Goal: Transaction & Acquisition: Book appointment/travel/reservation

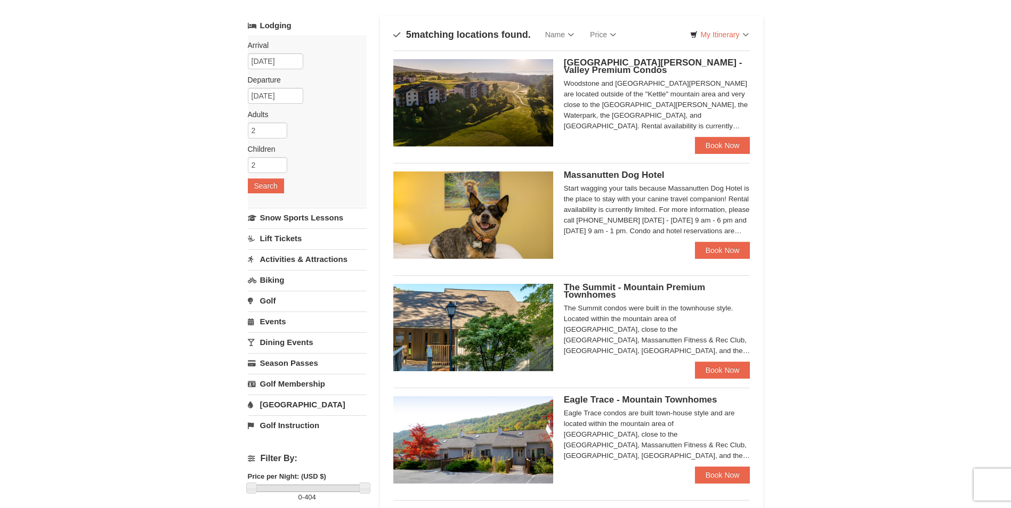
scroll to position [53, 0]
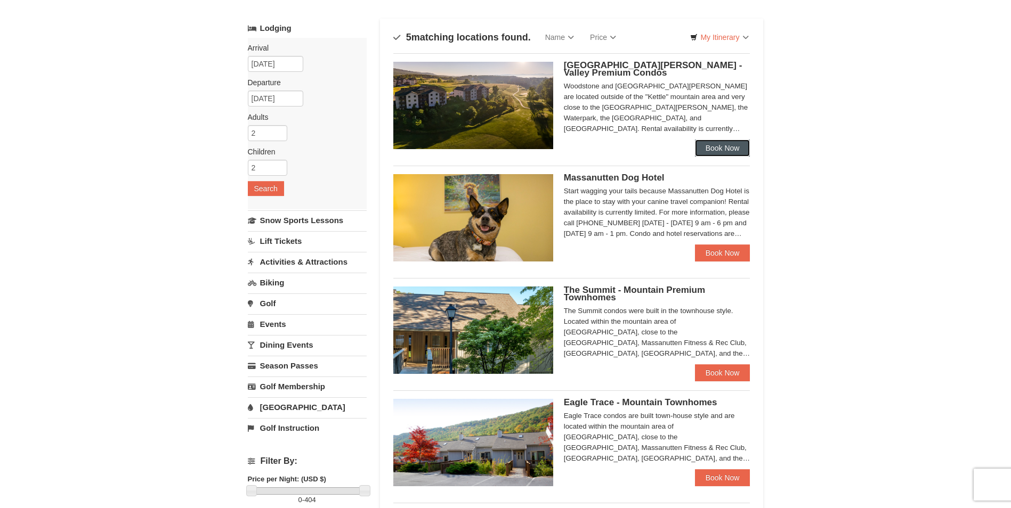
click at [723, 152] on link "Book Now" at bounding box center [722, 148] width 55 height 17
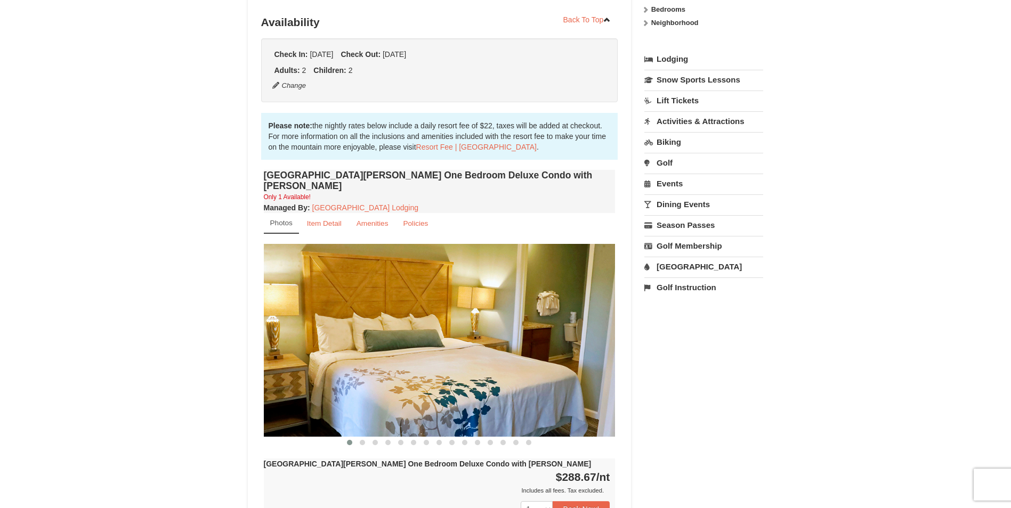
scroll to position [281, 0]
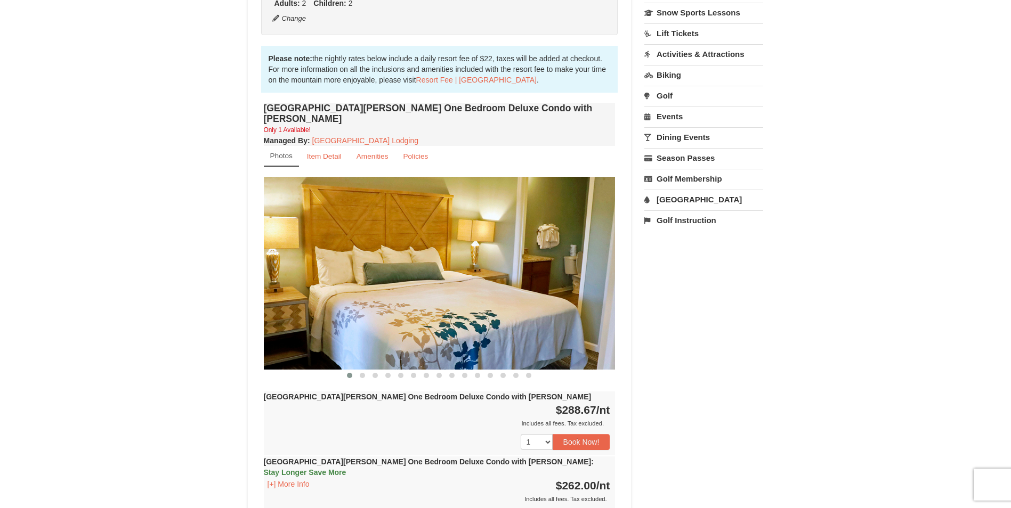
click at [582, 282] on img at bounding box center [440, 273] width 352 height 192
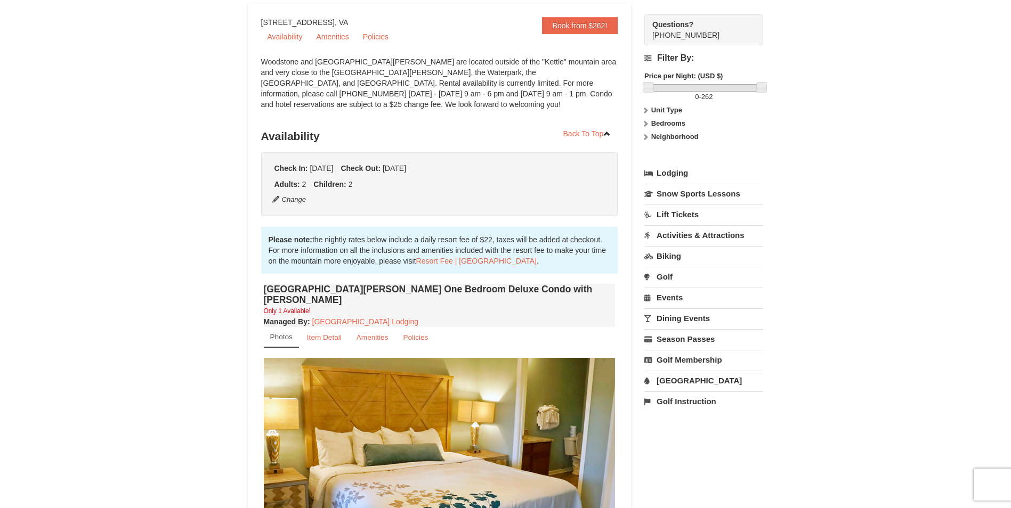
scroll to position [0, 0]
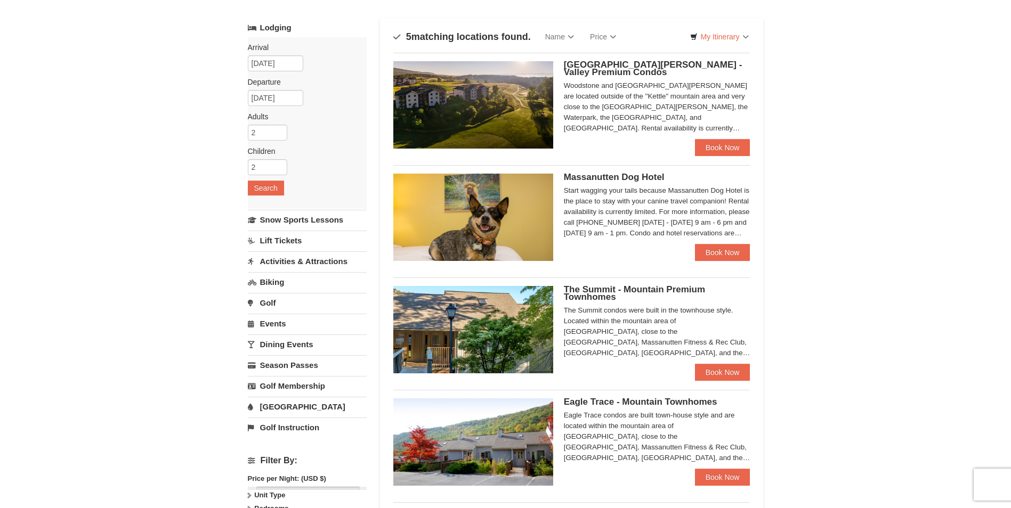
scroll to position [53, 0]
click at [571, 303] on div "The Summit - Mountain Premium Townhomes The Summit condos were built in the tow…" at bounding box center [657, 326] width 186 height 78
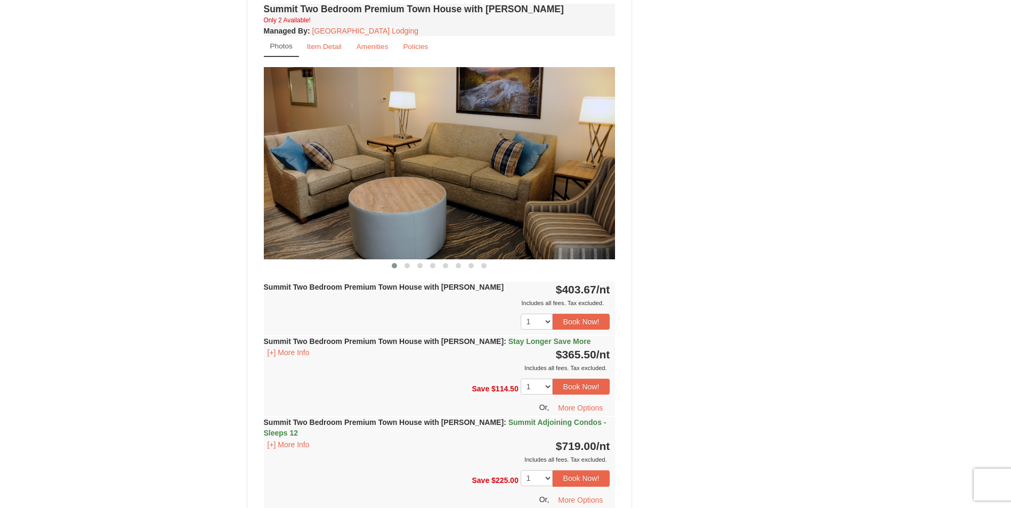
scroll to position [799, 0]
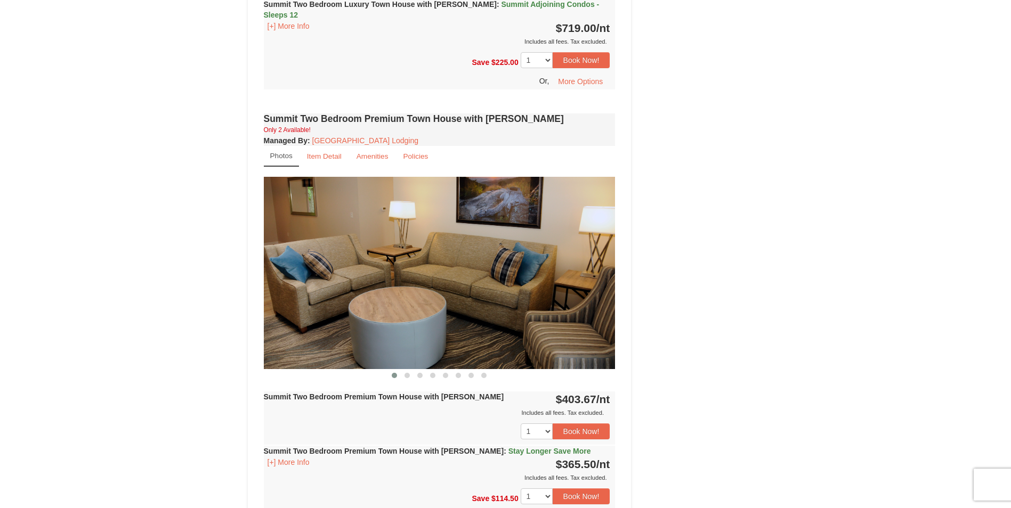
click at [614, 249] on img at bounding box center [440, 273] width 352 height 192
drag, startPoint x: 597, startPoint y: 249, endPoint x: 589, endPoint y: 248, distance: 8.0
click at [597, 248] on img at bounding box center [440, 273] width 352 height 192
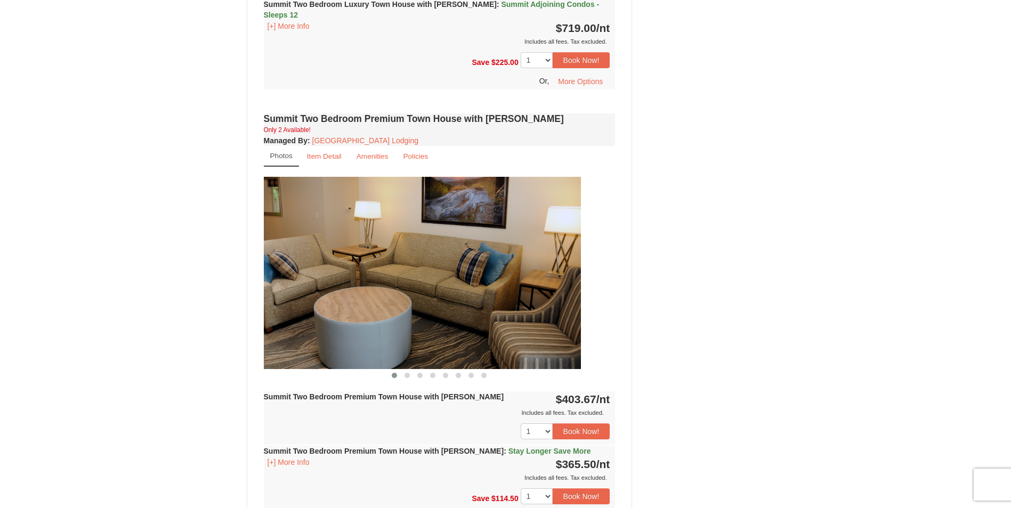
drag, startPoint x: 530, startPoint y: 246, endPoint x: 494, endPoint y: 241, distance: 35.5
click at [494, 241] on img at bounding box center [405, 273] width 352 height 192
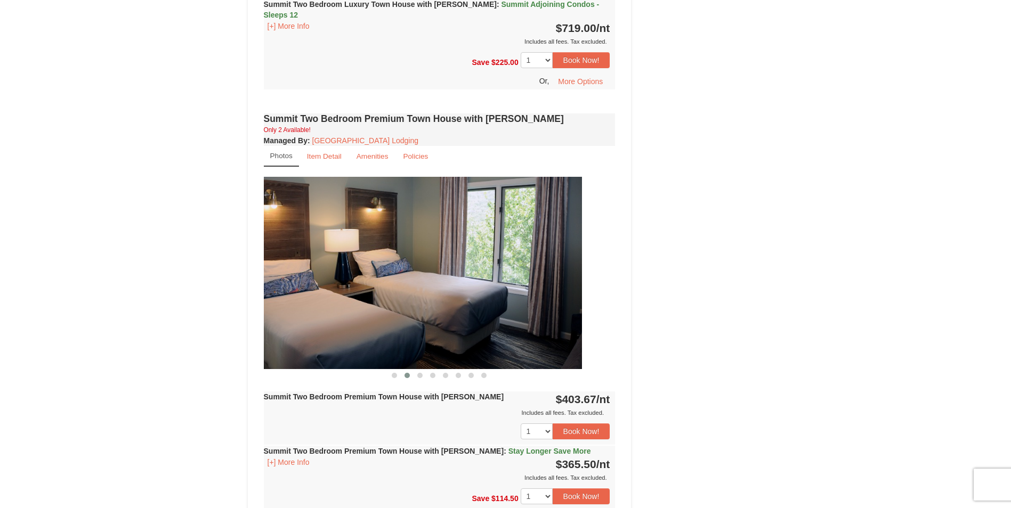
drag, startPoint x: 527, startPoint y: 241, endPoint x: 444, endPoint y: 240, distance: 82.6
click at [436, 241] on img at bounding box center [406, 273] width 352 height 192
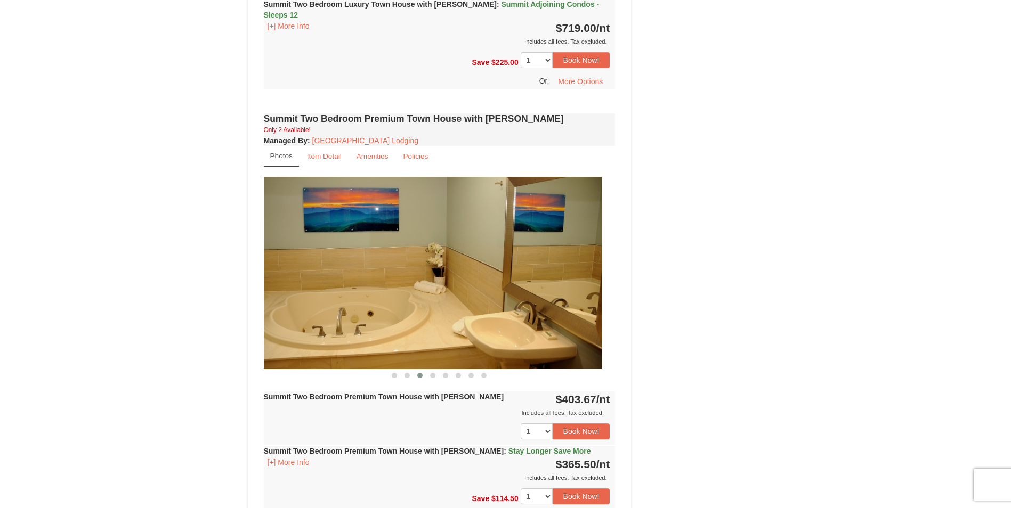
drag, startPoint x: 546, startPoint y: 248, endPoint x: 339, endPoint y: 222, distance: 208.9
click at [271, 226] on img at bounding box center [426, 273] width 352 height 192
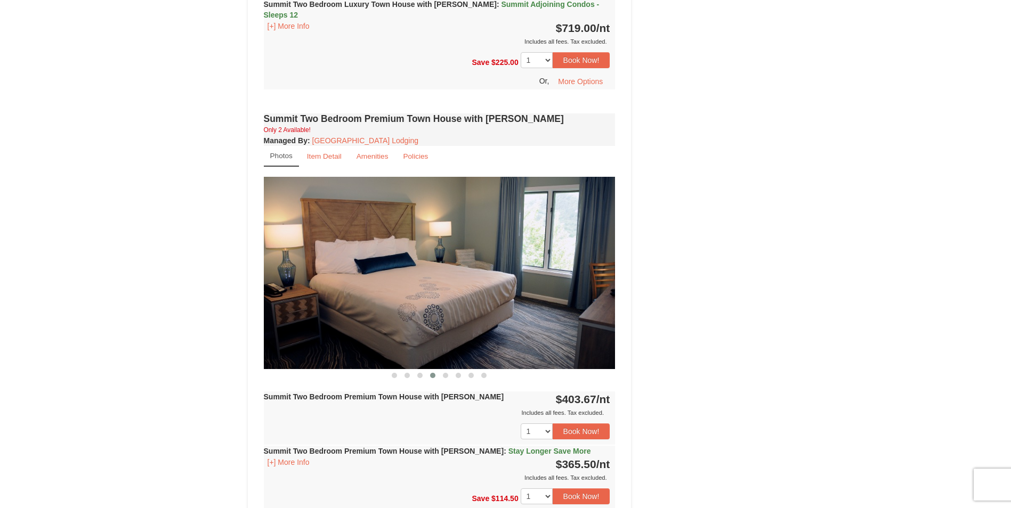
drag, startPoint x: 469, startPoint y: 238, endPoint x: 229, endPoint y: 240, distance: 239.7
click at [211, 245] on div "× <<Back to results The Summit - Mountain Premium Townhomes Book from $354! 182…" at bounding box center [505, 52] width 1011 height 1628
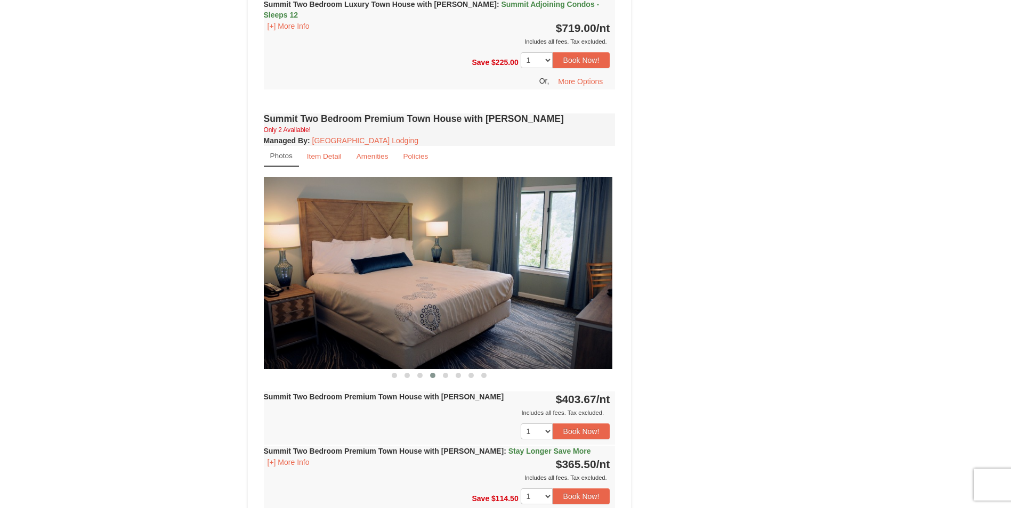
drag, startPoint x: 432, startPoint y: 248, endPoint x: 346, endPoint y: 258, distance: 86.4
click at [347, 258] on img at bounding box center [437, 273] width 352 height 192
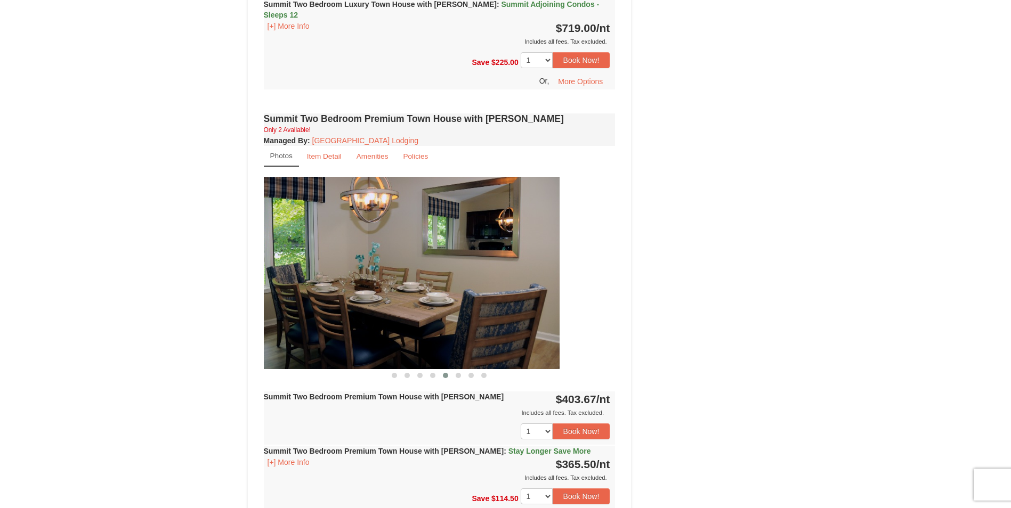
drag, startPoint x: 525, startPoint y: 255, endPoint x: 461, endPoint y: 257, distance: 63.4
click at [451, 256] on img at bounding box center [384, 273] width 352 height 192
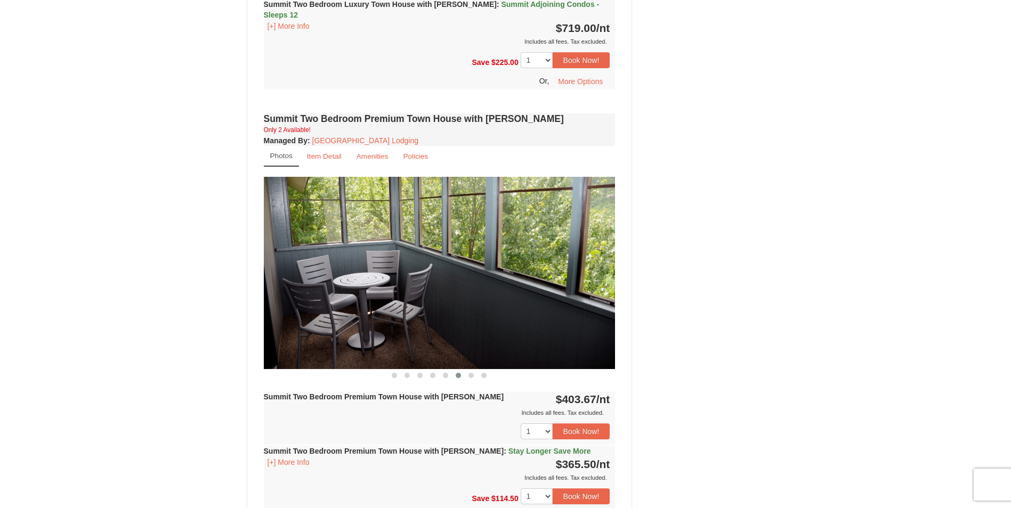
drag, startPoint x: 540, startPoint y: 264, endPoint x: 452, endPoint y: 270, distance: 88.1
click at [442, 270] on img at bounding box center [440, 273] width 352 height 192
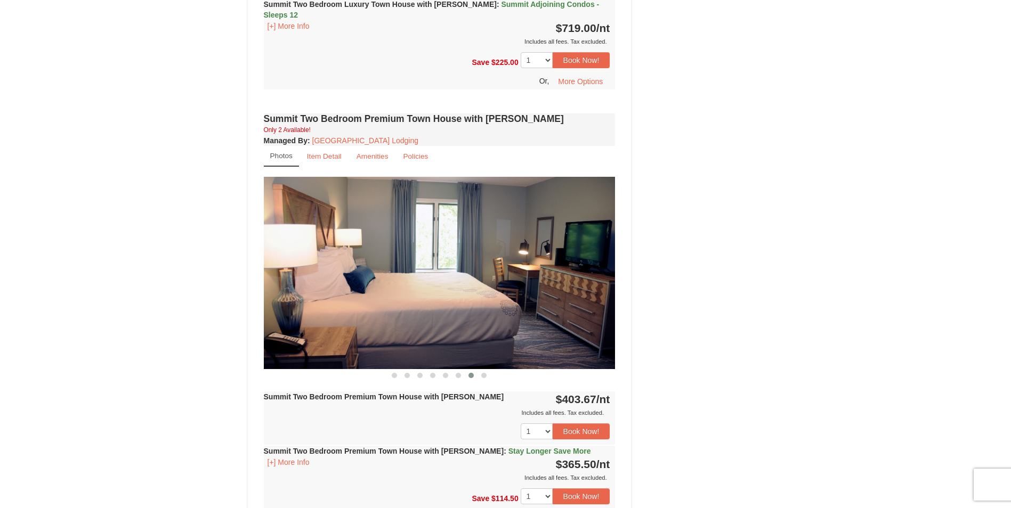
drag, startPoint x: 536, startPoint y: 272, endPoint x: 431, endPoint y: 272, distance: 105.5
click at [431, 272] on img at bounding box center [440, 273] width 352 height 192
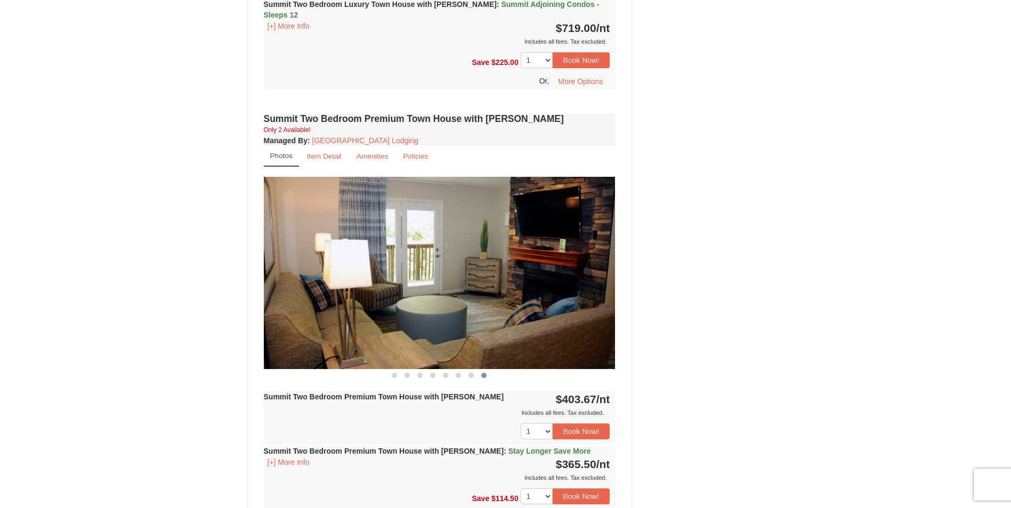
drag, startPoint x: 534, startPoint y: 263, endPoint x: 478, endPoint y: 262, distance: 56.5
click at [481, 263] on img at bounding box center [440, 273] width 352 height 192
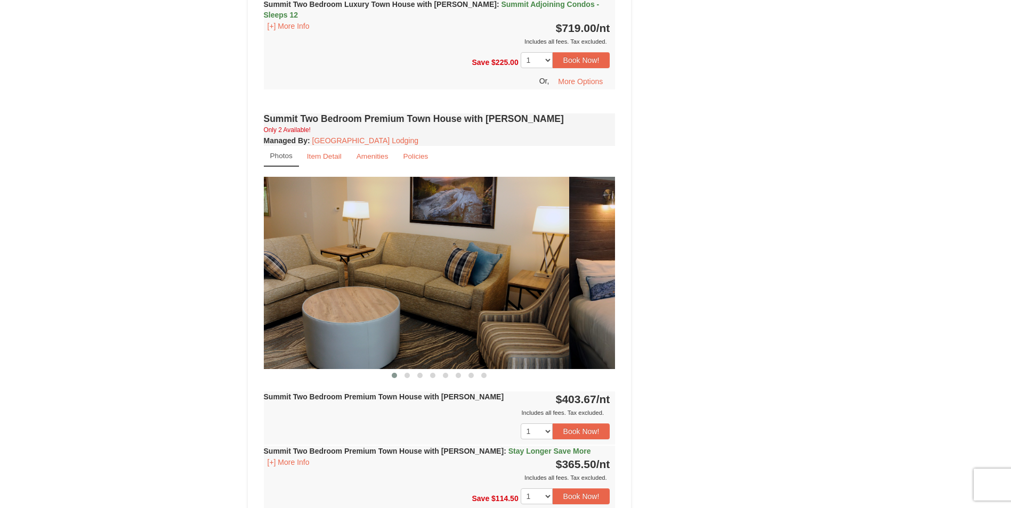
drag, startPoint x: 551, startPoint y: 255, endPoint x: 450, endPoint y: 258, distance: 101.3
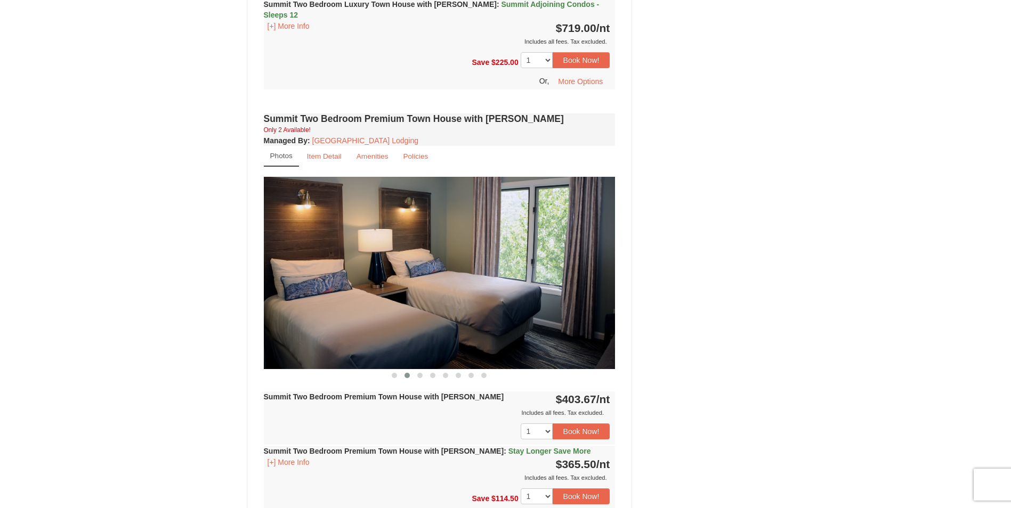
drag, startPoint x: 398, startPoint y: 264, endPoint x: 390, endPoint y: 264, distance: 8.0
click at [391, 264] on img at bounding box center [440, 273] width 352 height 192
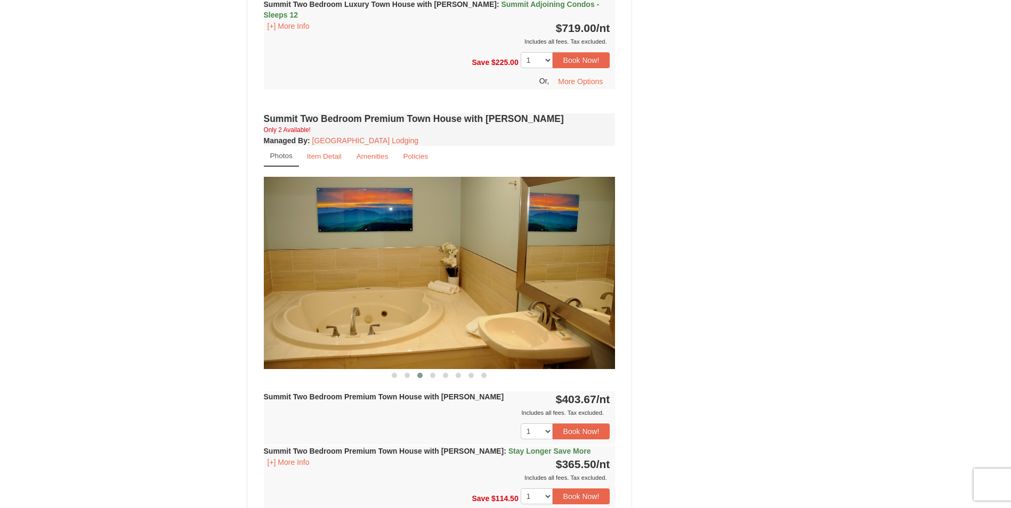
drag, startPoint x: 344, startPoint y: 268, endPoint x: 337, endPoint y: 268, distance: 7.5
click at [337, 268] on img at bounding box center [440, 273] width 352 height 192
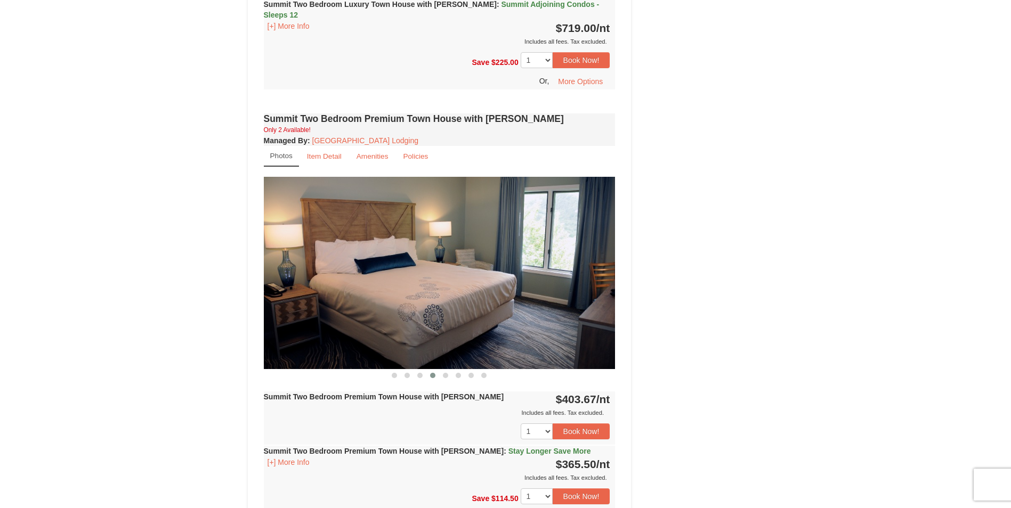
drag, startPoint x: 539, startPoint y: 263, endPoint x: 404, endPoint y: 251, distance: 135.2
click at [406, 252] on img at bounding box center [440, 273] width 352 height 192
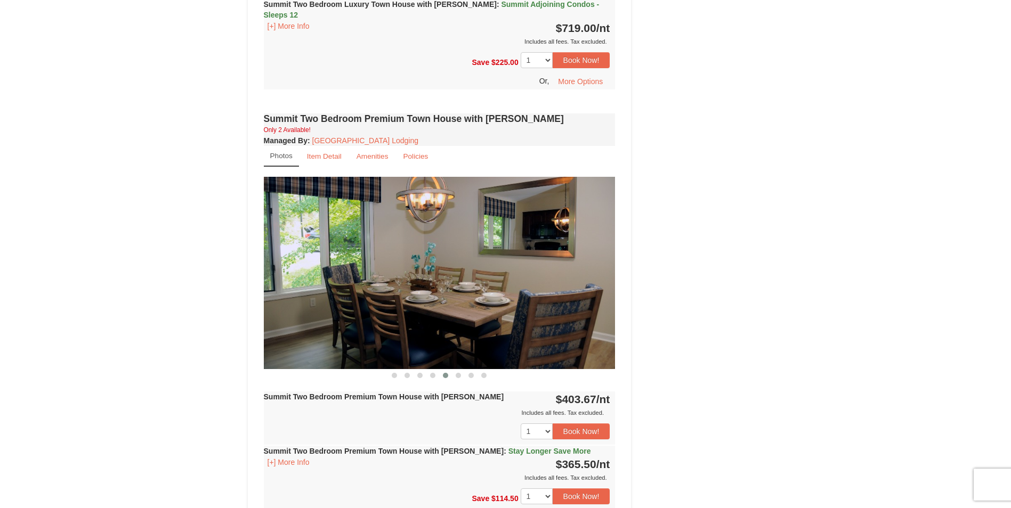
drag, startPoint x: 490, startPoint y: 252, endPoint x: 414, endPoint y: 257, distance: 75.8
click at [416, 258] on img at bounding box center [440, 273] width 352 height 192
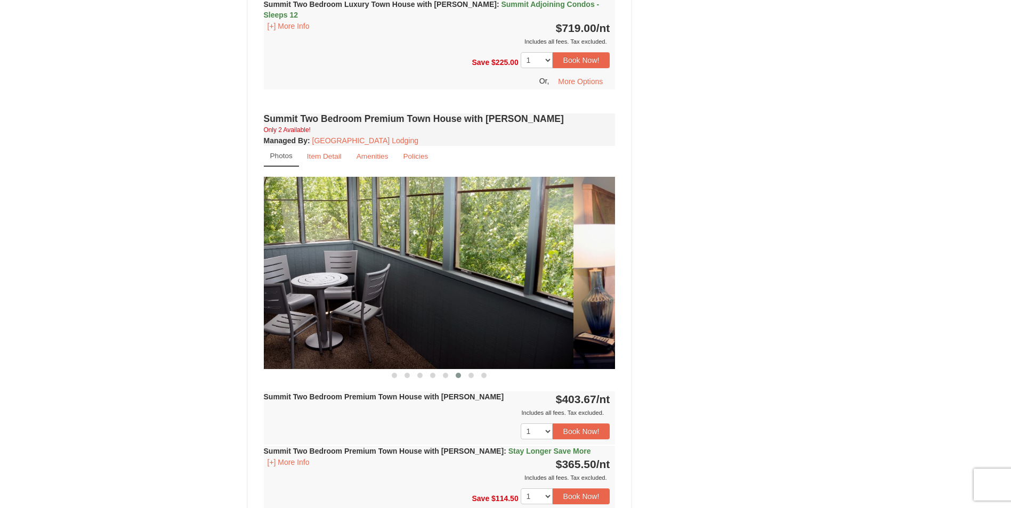
drag, startPoint x: 523, startPoint y: 255, endPoint x: 354, endPoint y: 246, distance: 168.6
click at [296, 251] on img at bounding box center [398, 273] width 352 height 192
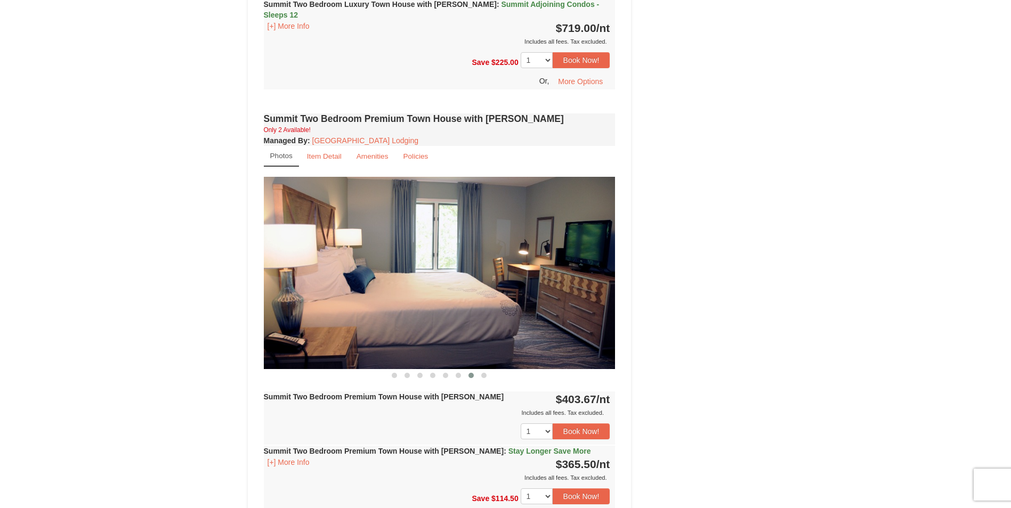
drag, startPoint x: 460, startPoint y: 247, endPoint x: 373, endPoint y: 248, distance: 86.3
click at [373, 248] on img at bounding box center [440, 273] width 352 height 192
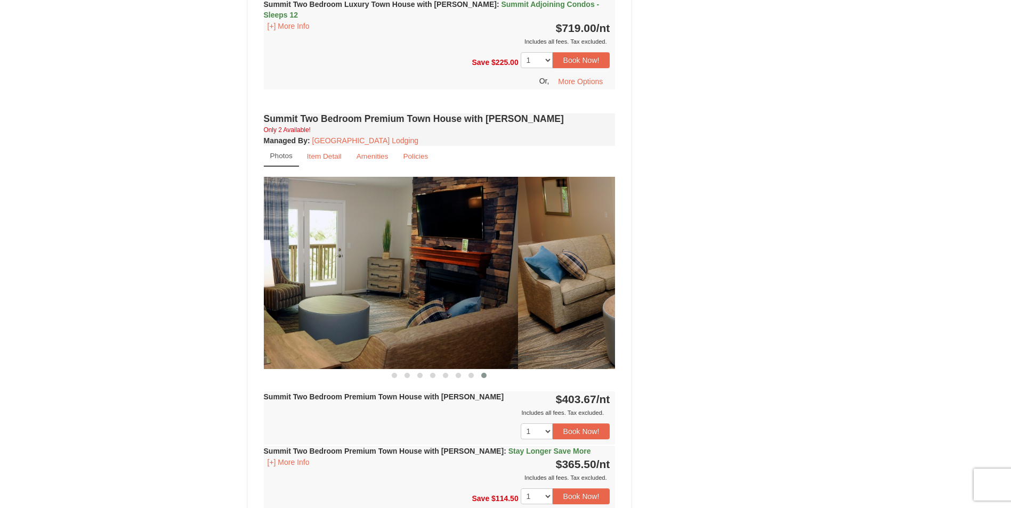
drag, startPoint x: 536, startPoint y: 253, endPoint x: 336, endPoint y: 245, distance: 199.9
click at [240, 247] on div "× <<Back to results The Summit - Mountain Premium Townhomes Book from $354! 182…" at bounding box center [505, 52] width 537 height 1607
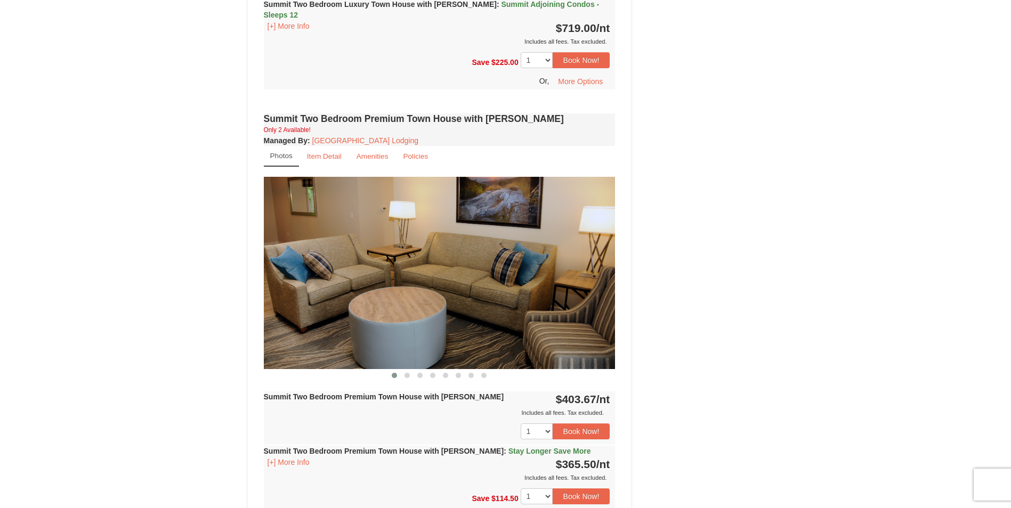
drag, startPoint x: 481, startPoint y: 258, endPoint x: 125, endPoint y: 255, distance: 355.3
click at [126, 255] on div "× <<Back to results The Summit - Mountain Premium Townhomes Book from $354! 182…" at bounding box center [505, 52] width 1011 height 1628
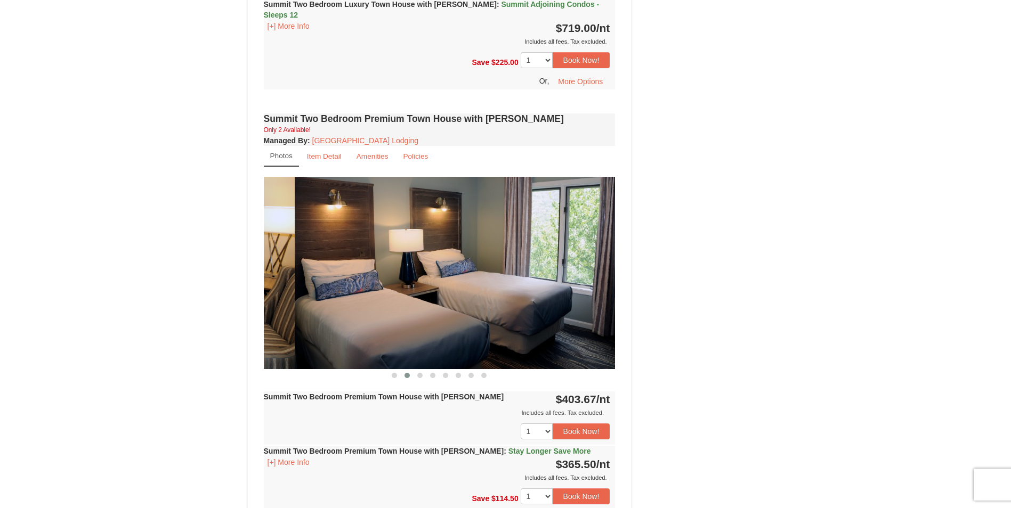
drag, startPoint x: 428, startPoint y: 286, endPoint x: 645, endPoint y: 297, distance: 217.1
click at [645, 297] on div "Book from $354! 1822 Resort Drive, Massanutten, VA Availability Amenities Polic…" at bounding box center [506, 73] width 516 height 1537
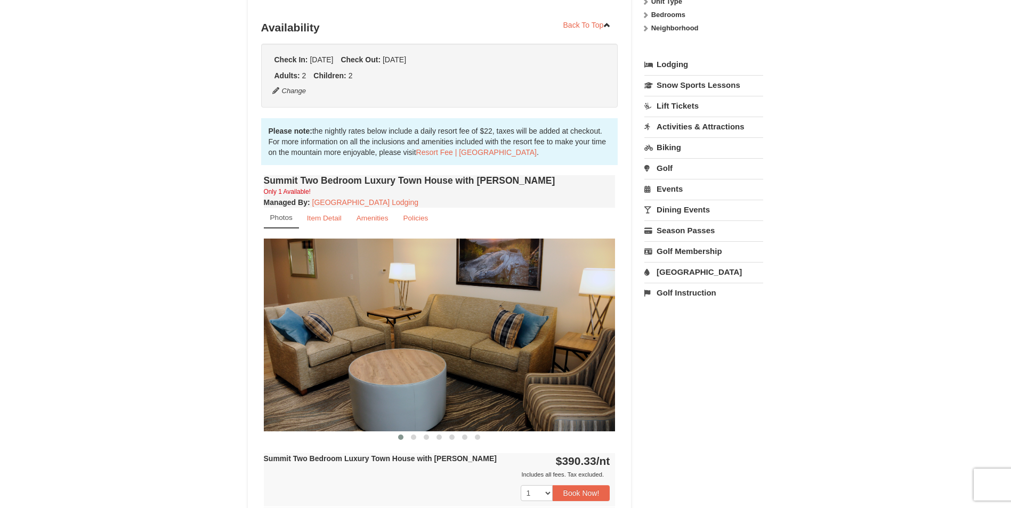
scroll to position [213, 0]
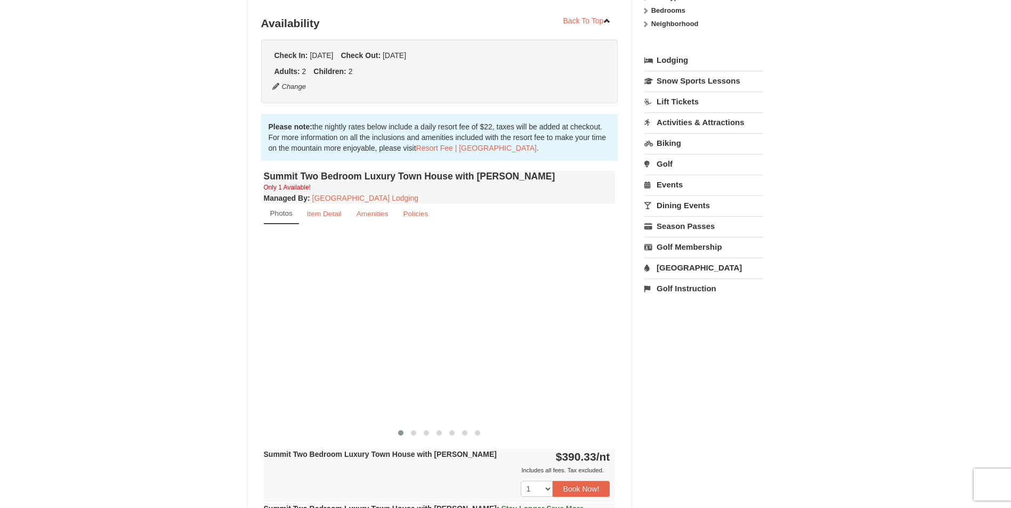
drag, startPoint x: 5, startPoint y: 361, endPoint x: 107, endPoint y: 347, distance: 102.2
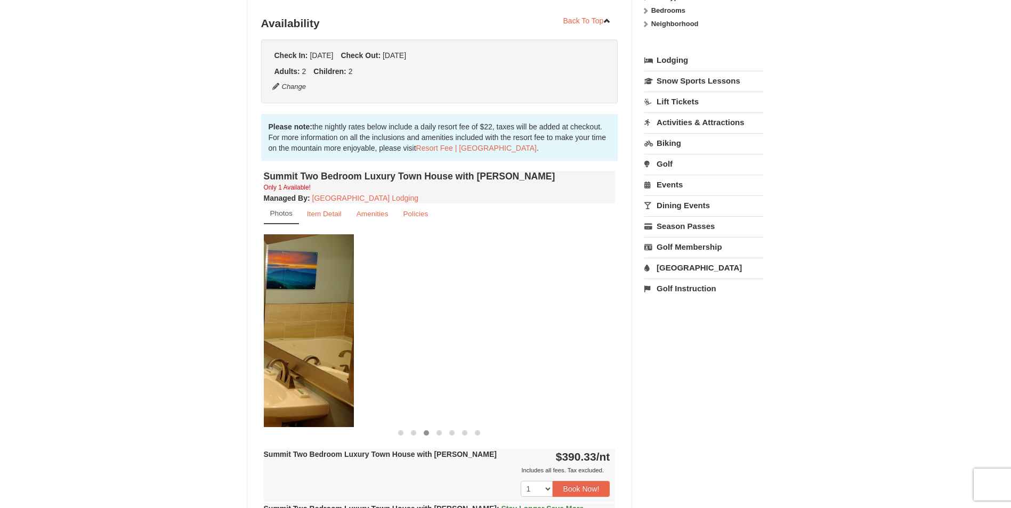
drag, startPoint x: 387, startPoint y: 304, endPoint x: 297, endPoint y: 319, distance: 91.3
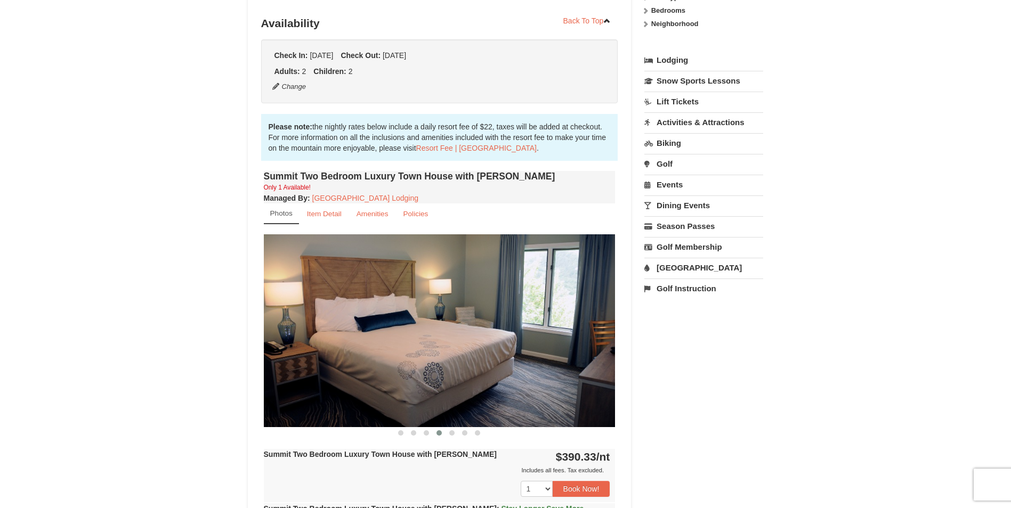
drag, startPoint x: 390, startPoint y: 313, endPoint x: 268, endPoint y: 316, distance: 122.6
click at [268, 316] on img at bounding box center [440, 330] width 352 height 192
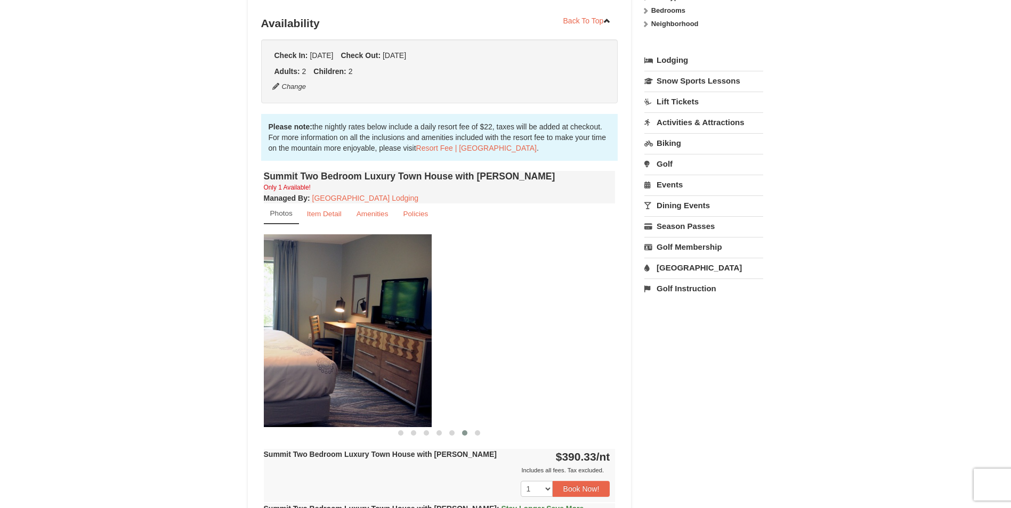
click at [266, 318] on img at bounding box center [256, 330] width 352 height 192
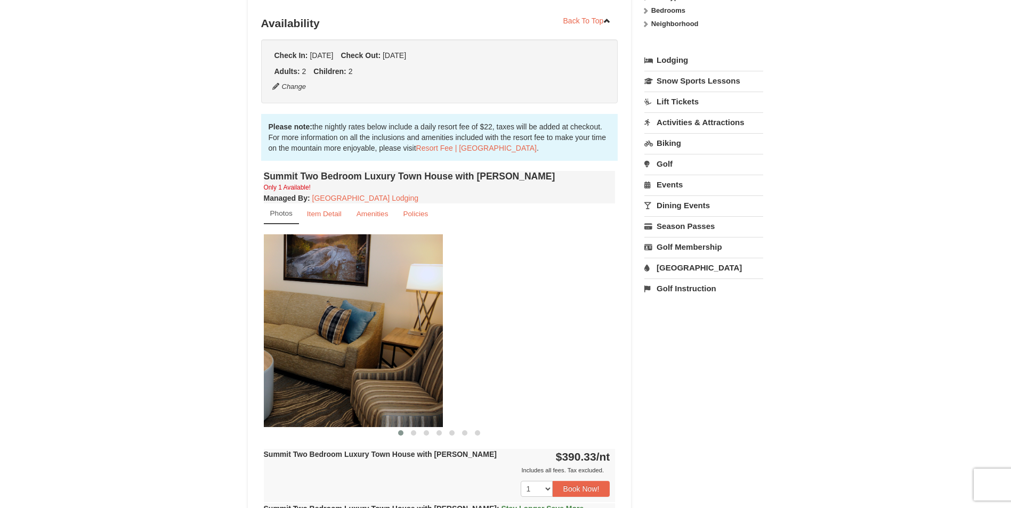
drag, startPoint x: 345, startPoint y: 328, endPoint x: 213, endPoint y: 303, distance: 134.9
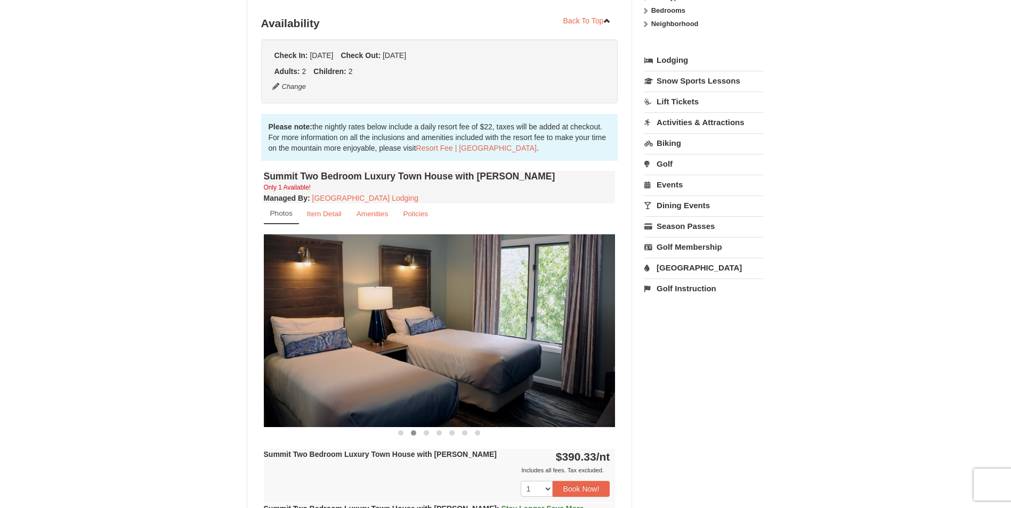
drag, startPoint x: 410, startPoint y: 330, endPoint x: 335, endPoint y: 334, distance: 74.7
click at [336, 334] on img at bounding box center [440, 330] width 352 height 192
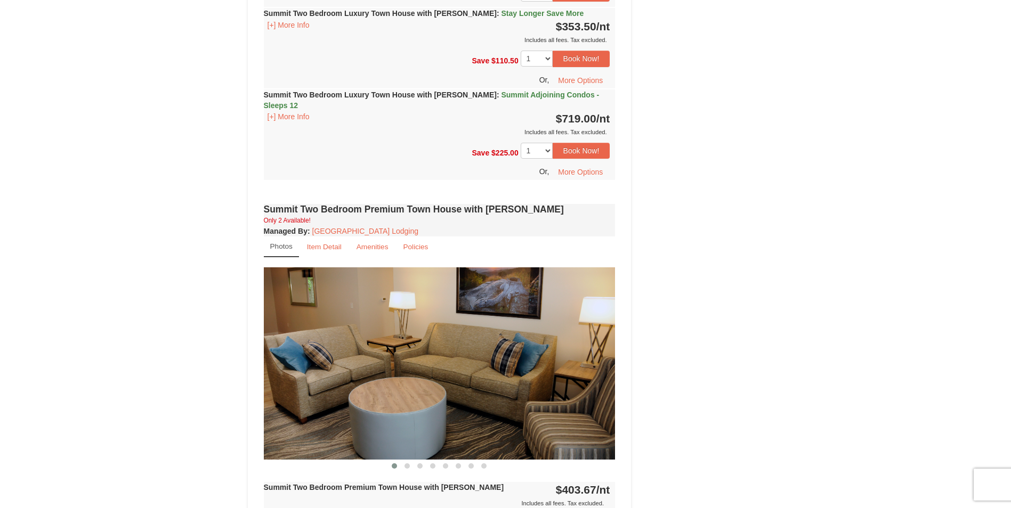
scroll to position [693, 0]
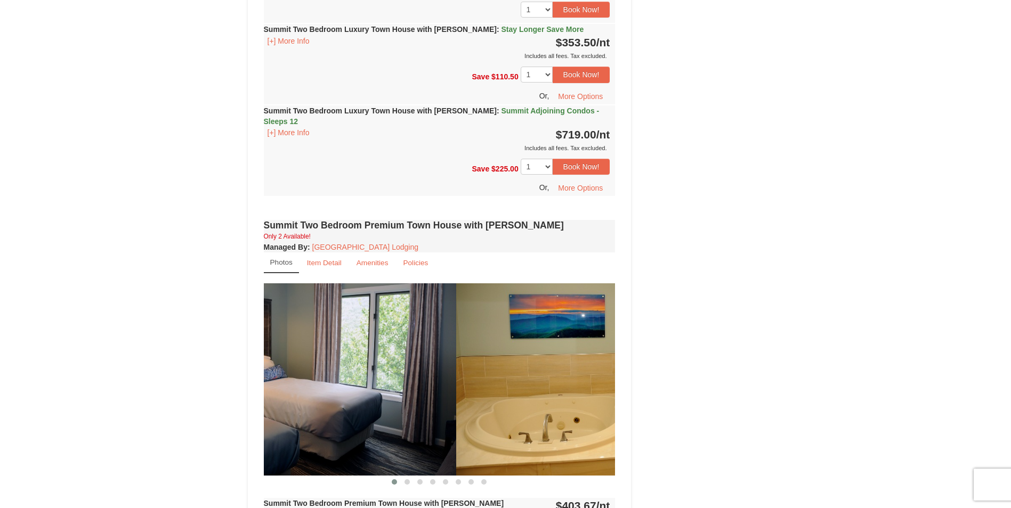
drag, startPoint x: 558, startPoint y: 333, endPoint x: 350, endPoint y: 339, distance: 207.8
click at [62, 318] on div "× <<Back to results The Summit - Mountain Premium Townhomes Book from $354! 182…" at bounding box center [505, 159] width 1011 height 1628
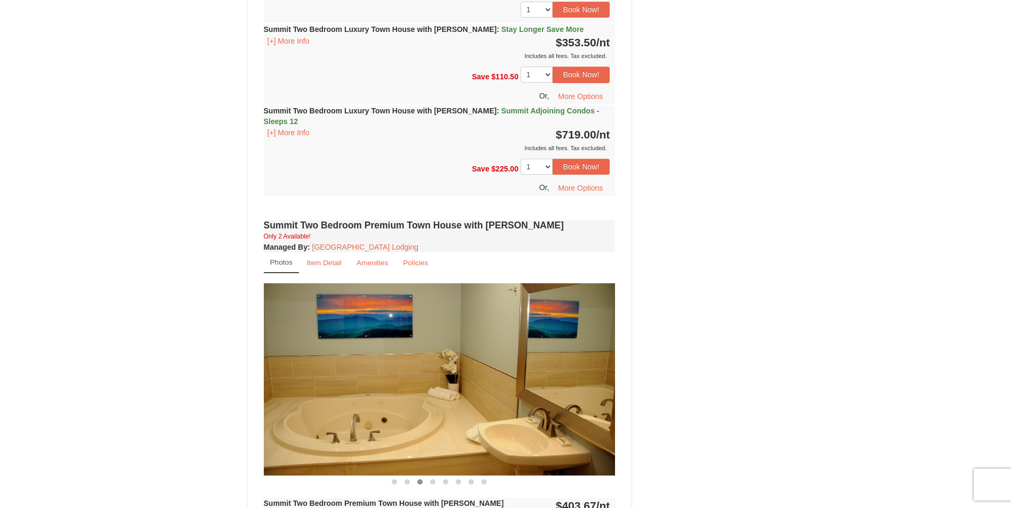
drag, startPoint x: 446, startPoint y: 355, endPoint x: 330, endPoint y: 363, distance: 116.9
click at [327, 363] on img at bounding box center [440, 379] width 352 height 192
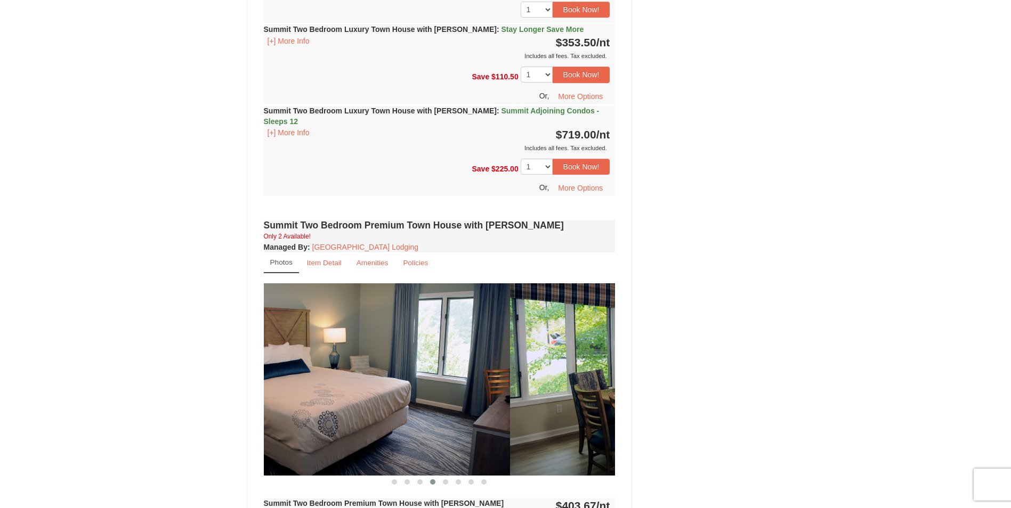
drag, startPoint x: 452, startPoint y: 361, endPoint x: 347, endPoint y: 363, distance: 105.5
click at [347, 363] on img at bounding box center [334, 379] width 352 height 192
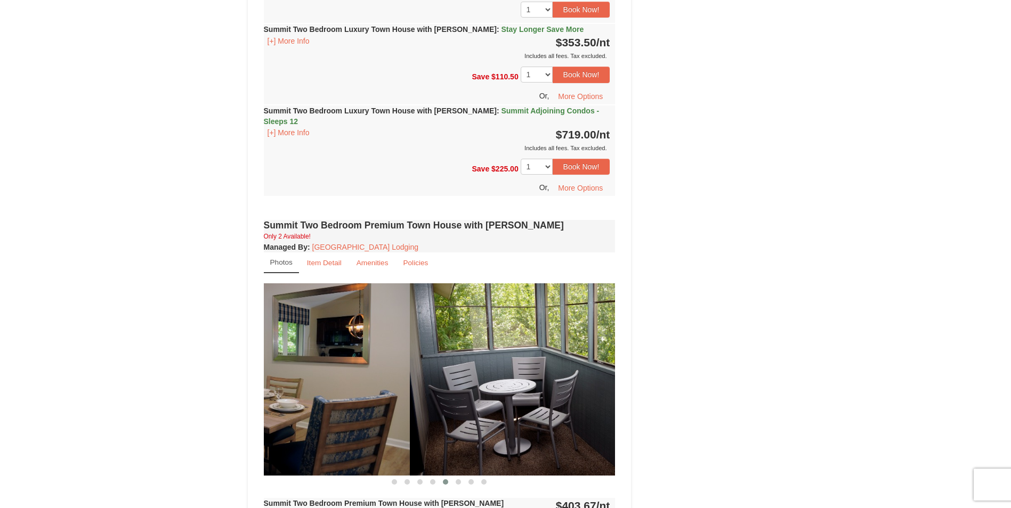
drag, startPoint x: 445, startPoint y: 370, endPoint x: 240, endPoint y: 357, distance: 206.0
click at [240, 357] on div "× <<Back to results The Summit - Mountain Premium Townhomes Book from $354! 182…" at bounding box center [505, 158] width 537 height 1607
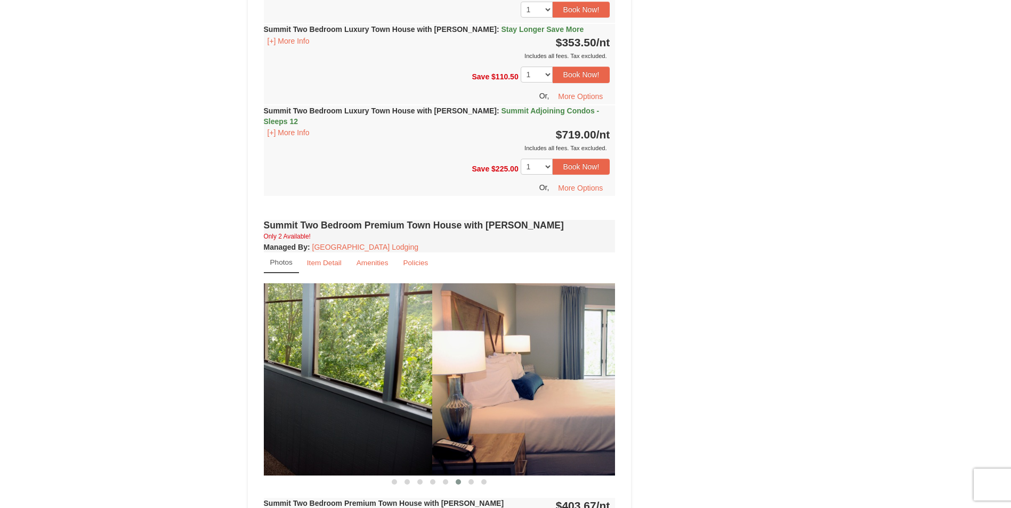
drag, startPoint x: 373, startPoint y: 367, endPoint x: 247, endPoint y: 348, distance: 128.2
click at [159, 337] on div "× <<Back to results The Summit - Mountain Premium Townhomes Book from $354! 182…" at bounding box center [505, 159] width 1011 height 1628
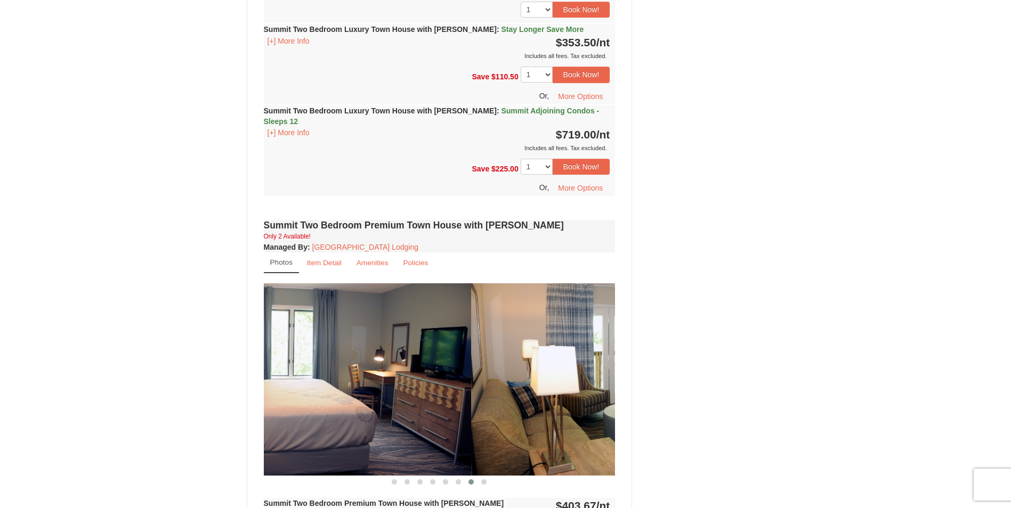
drag, startPoint x: 520, startPoint y: 432, endPoint x: 416, endPoint y: 442, distance: 105.0
click at [416, 442] on img at bounding box center [295, 379] width 352 height 192
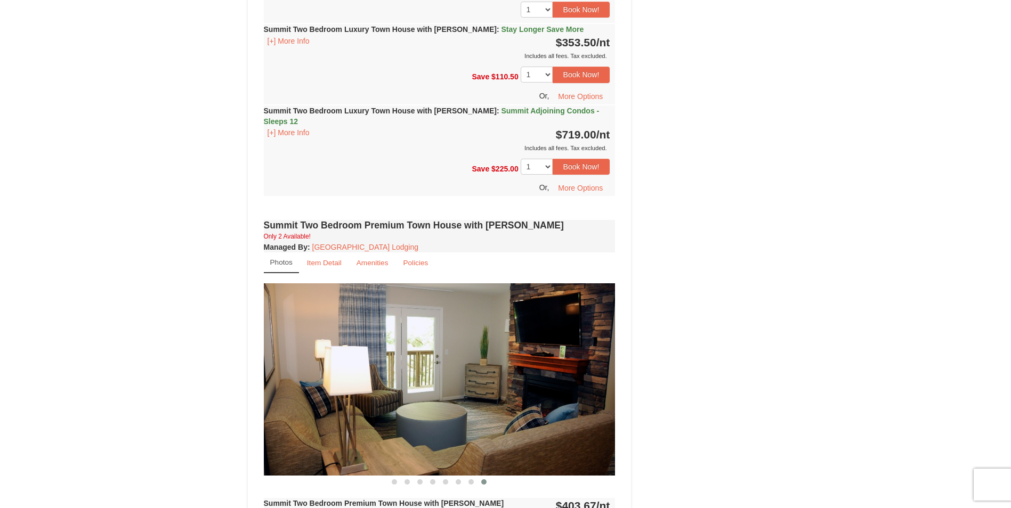
drag, startPoint x: 563, startPoint y: 444, endPoint x: 184, endPoint y: 405, distance: 380.8
click at [173, 405] on div "× <<Back to results The Summit - Mountain Premium Townhomes Book from $354! 182…" at bounding box center [505, 159] width 1011 height 1628
drag, startPoint x: 397, startPoint y: 424, endPoint x: 120, endPoint y: 431, distance: 277.6
click at [117, 432] on div "× <<Back to results The Summit - Mountain Premium Townhomes Book from $354! 182…" at bounding box center [505, 159] width 1011 height 1628
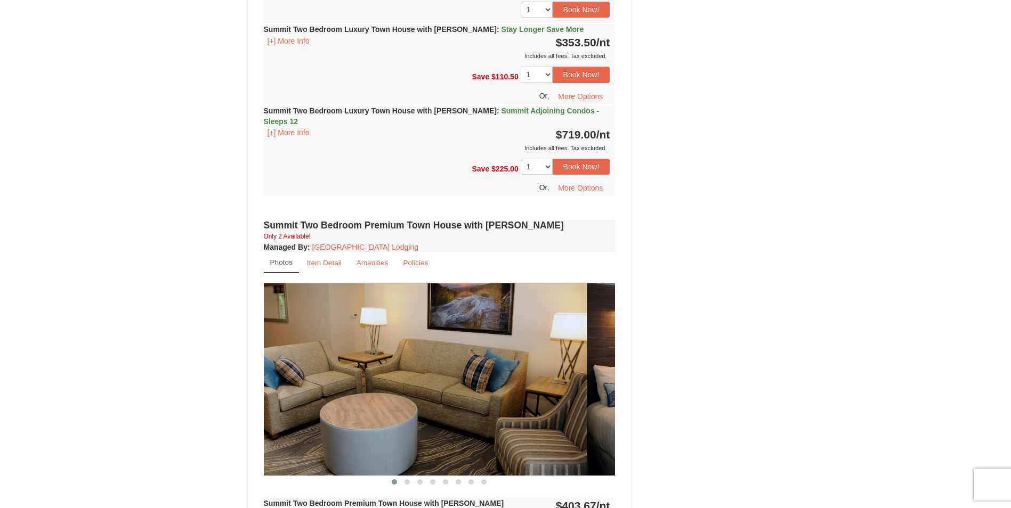
drag, startPoint x: 430, startPoint y: 371, endPoint x: 266, endPoint y: 360, distance: 165.0
click at [255, 364] on div "Book from $354! 1822 Resort Drive, Massanutten, VA Availability Amenities Polic…" at bounding box center [440, 179] width 384 height 1537
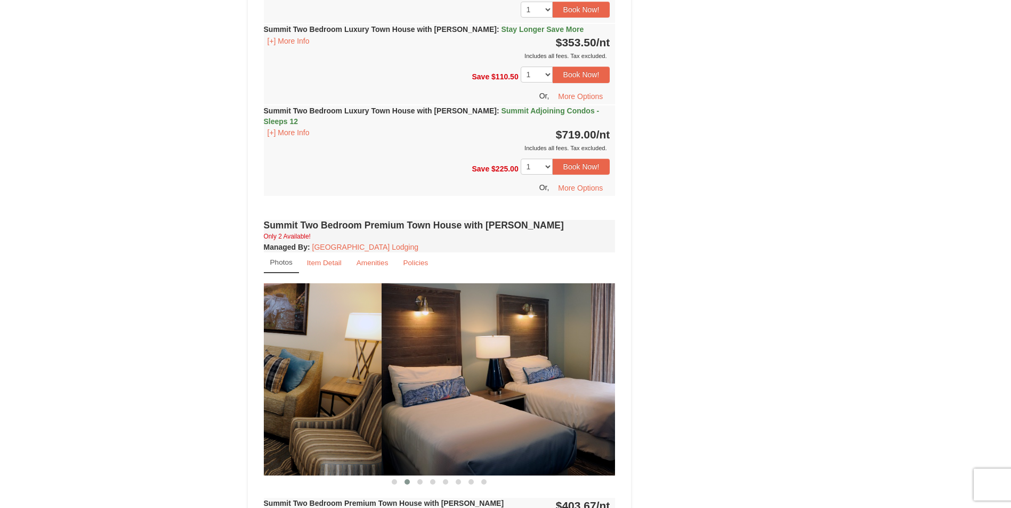
drag, startPoint x: 370, startPoint y: 361, endPoint x: 618, endPoint y: 410, distance: 252.5
click at [618, 410] on div "Book from $354! 1822 Resort Drive, Massanutten, VA Availability Amenities Polic…" at bounding box center [440, 179] width 384 height 1537
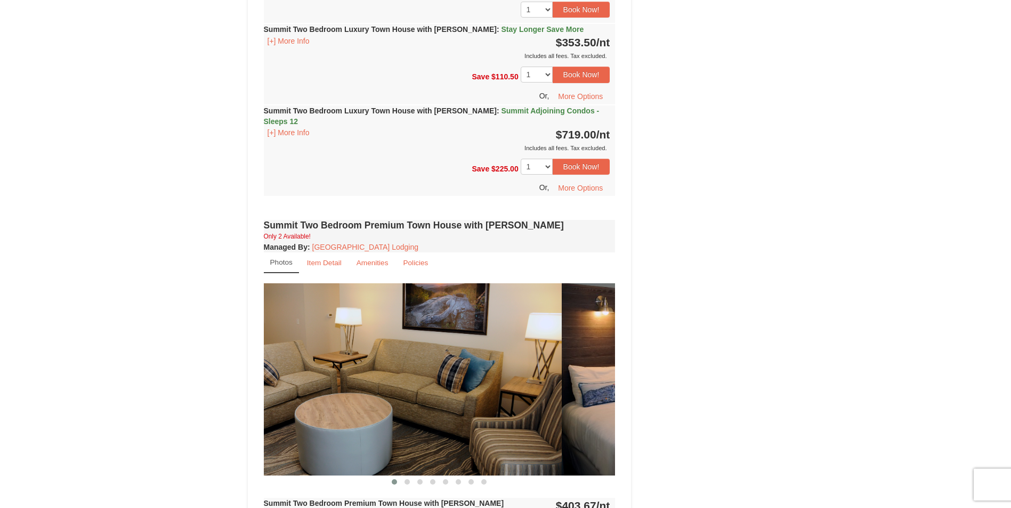
drag, startPoint x: 559, startPoint y: 400, endPoint x: 390, endPoint y: 370, distance: 171.4
click at [385, 373] on img at bounding box center [386, 379] width 352 height 192
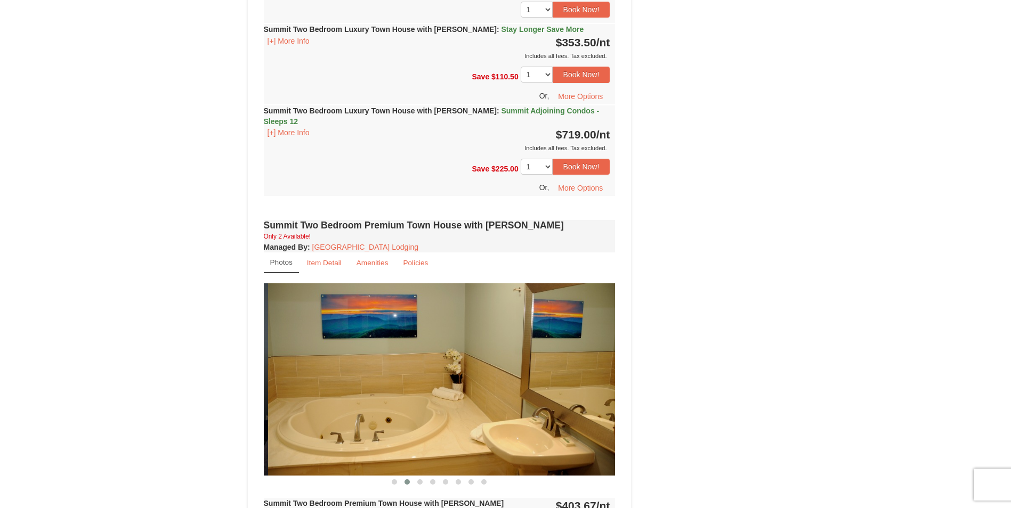
drag, startPoint x: 489, startPoint y: 393, endPoint x: 279, endPoint y: 437, distance: 214.5
click at [151, 435] on div "× <<Back to results The Summit - Mountain Premium Townhomes Book from $354! 182…" at bounding box center [505, 159] width 1011 height 1628
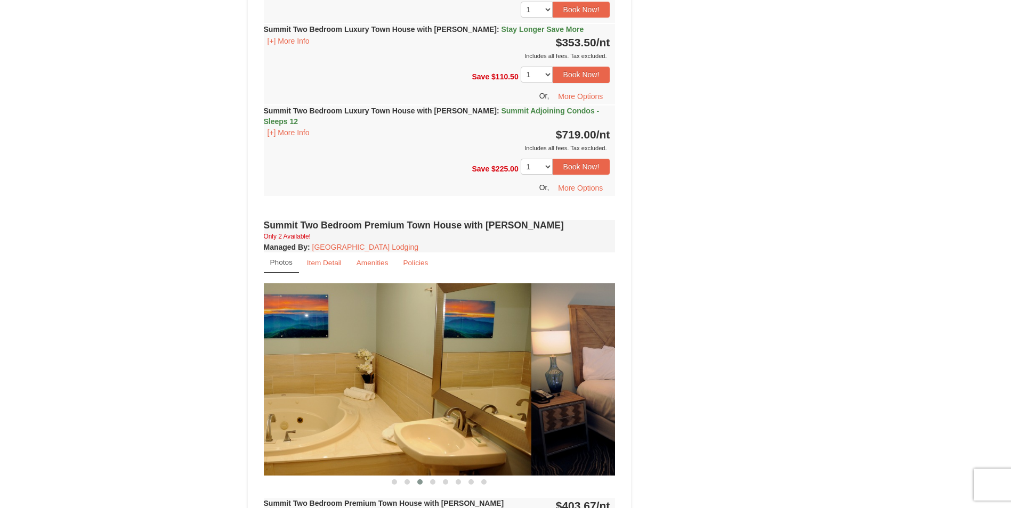
drag, startPoint x: 399, startPoint y: 427, endPoint x: 249, endPoint y: 437, distance: 150.0
click at [244, 439] on div "× <<Back to results The Summit - Mountain Premium Townhomes Book from $354! 182…" at bounding box center [505, 158] width 537 height 1607
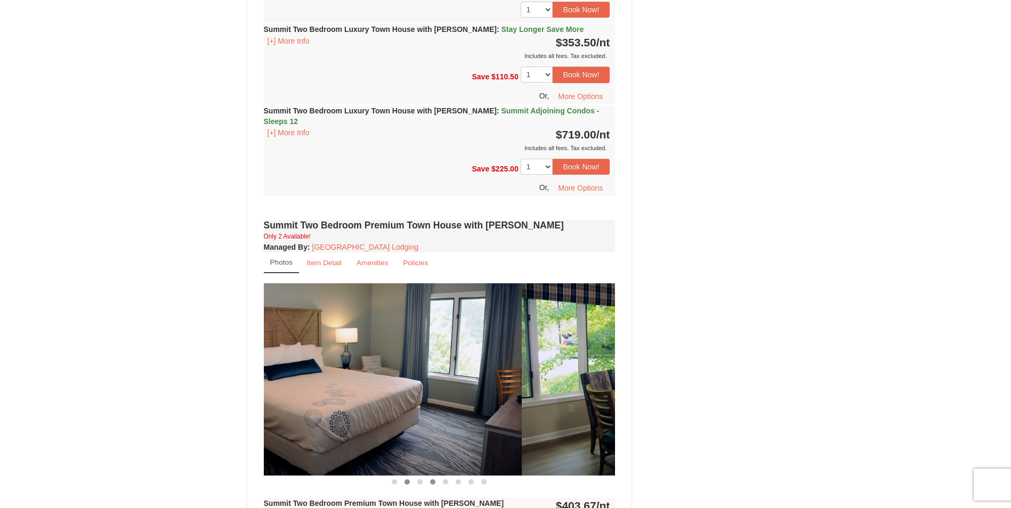
drag, startPoint x: 476, startPoint y: 447, endPoint x: 403, endPoint y: 467, distance: 75.6
click at [390, 470] on section "‹" at bounding box center [440, 385] width 352 height 204
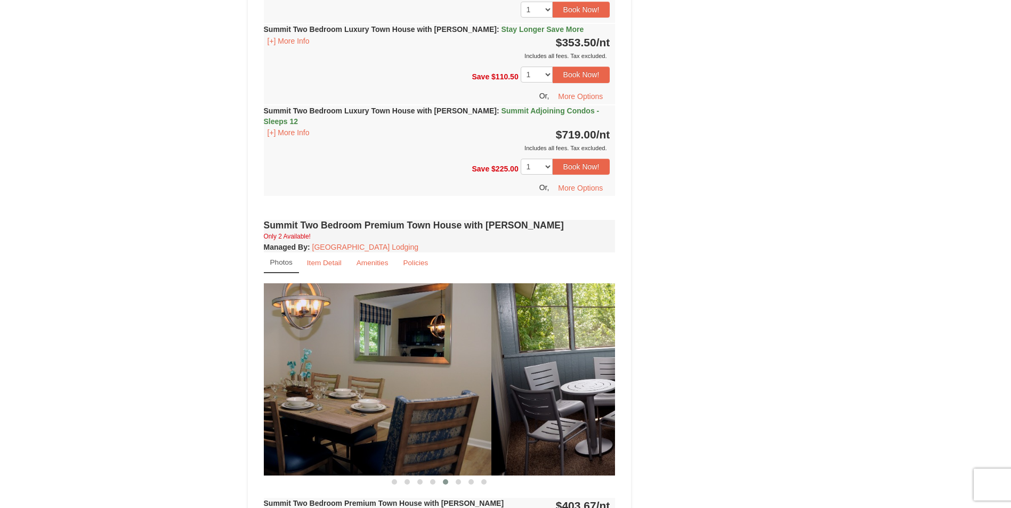
drag, startPoint x: 479, startPoint y: 438, endPoint x: 421, endPoint y: 446, distance: 58.2
click at [360, 459] on img at bounding box center [316, 379] width 352 height 192
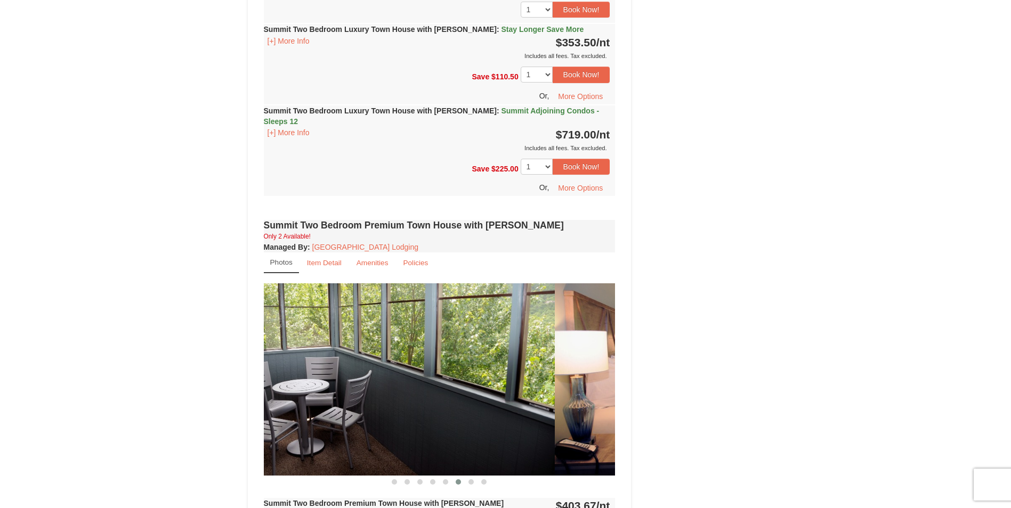
drag, startPoint x: 459, startPoint y: 444, endPoint x: 269, endPoint y: 427, distance: 190.5
click at [257, 429] on div "Book from $354! 1822 Resort Drive, Massanutten, VA Availability Amenities Polic…" at bounding box center [440, 179] width 384 height 1537
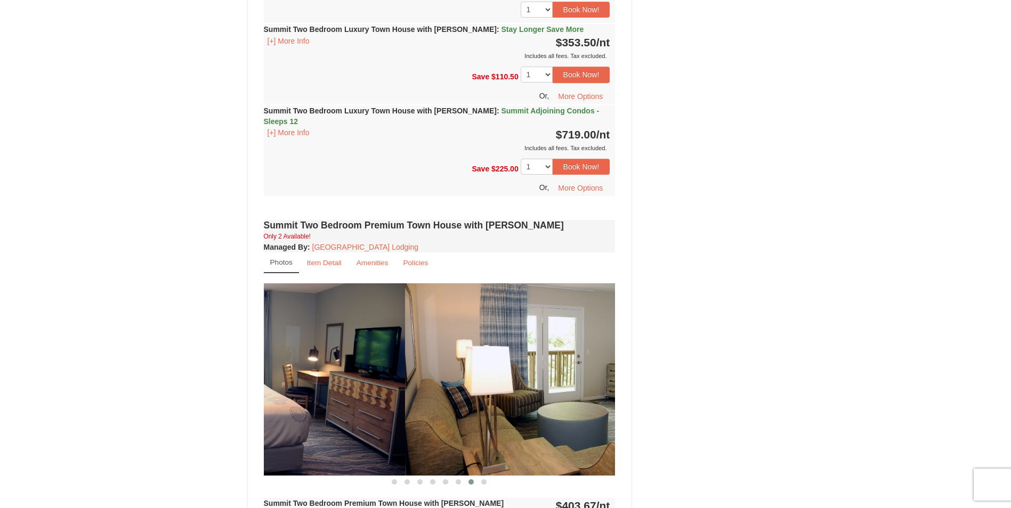
drag, startPoint x: 392, startPoint y: 429, endPoint x: 182, endPoint y: 400, distance: 212.5
click at [182, 400] on div "× <<Back to results The Summit - Mountain Premium Townhomes Book from $354! 182…" at bounding box center [505, 159] width 1011 height 1628
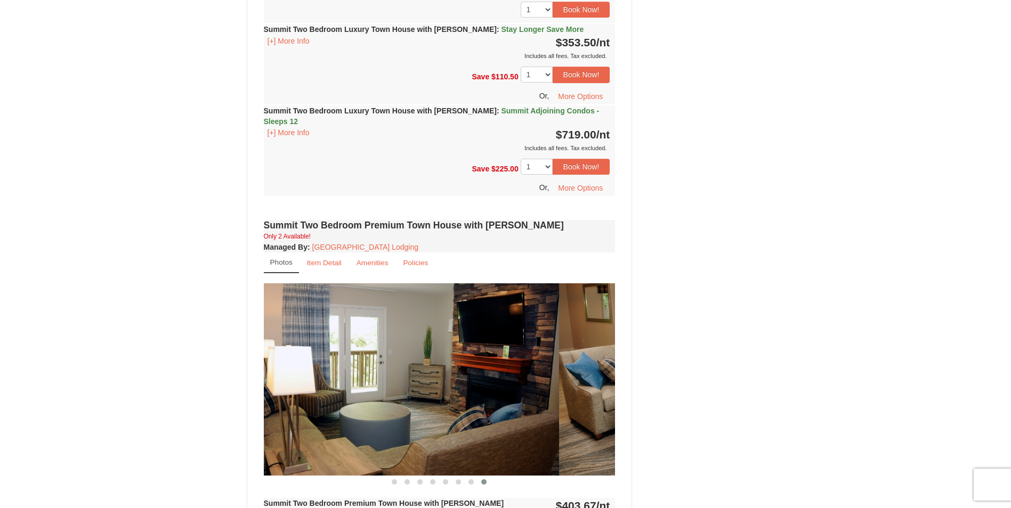
drag, startPoint x: 391, startPoint y: 412, endPoint x: 335, endPoint y: 409, distance: 56.6
click at [335, 409] on img at bounding box center [383, 379] width 352 height 192
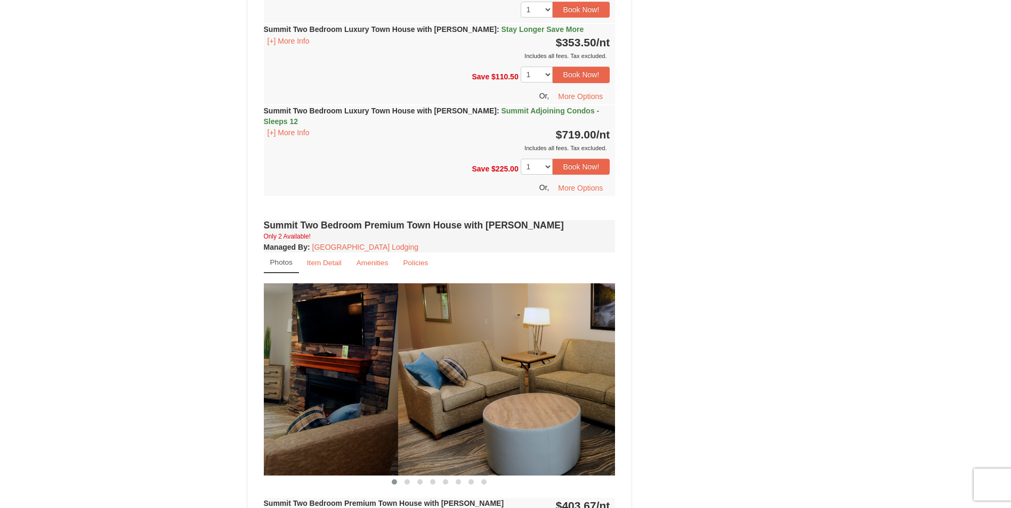
drag, startPoint x: 345, startPoint y: 402, endPoint x: 566, endPoint y: 395, distance: 220.7
click at [570, 397] on img at bounding box center [574, 379] width 352 height 192
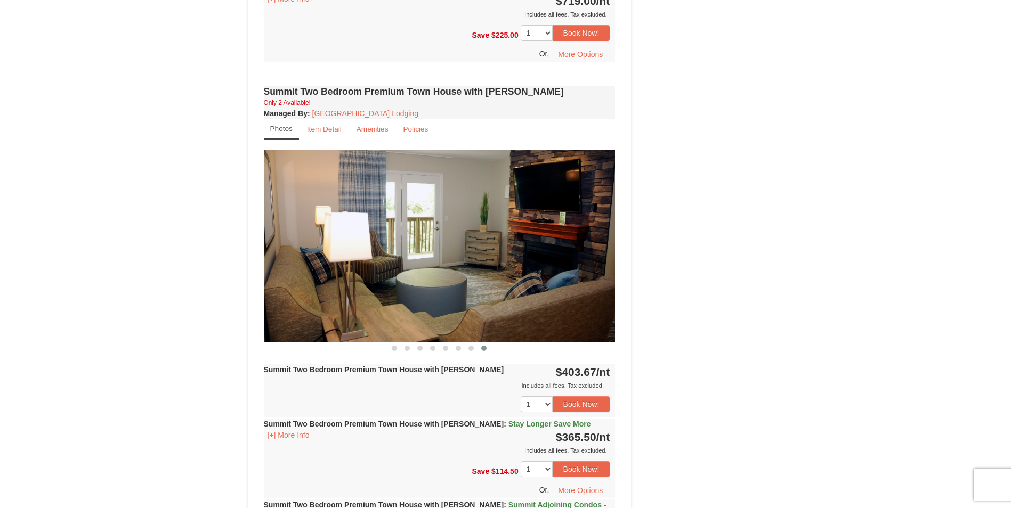
scroll to position [852, 0]
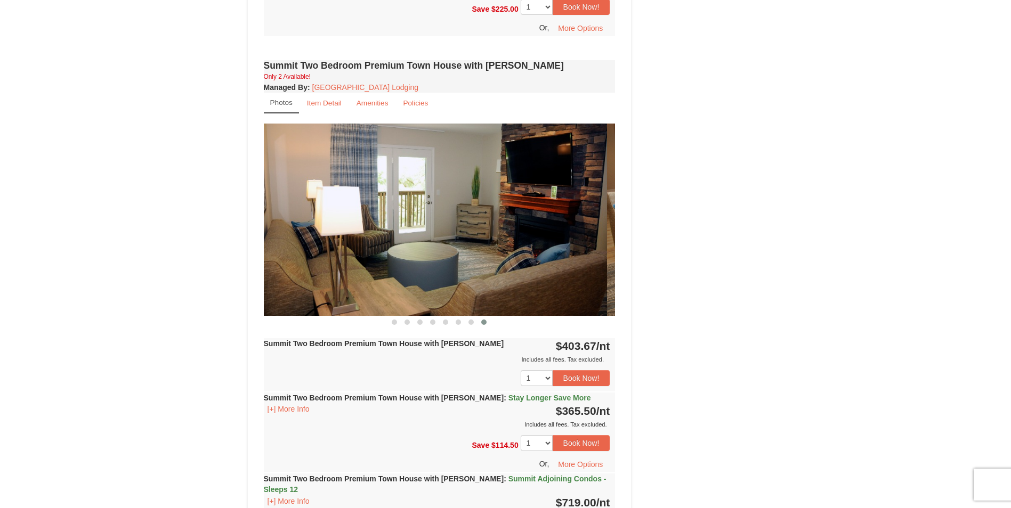
drag, startPoint x: 524, startPoint y: 289, endPoint x: 371, endPoint y: 308, distance: 153.6
click at [372, 308] on section "‹" at bounding box center [440, 226] width 352 height 204
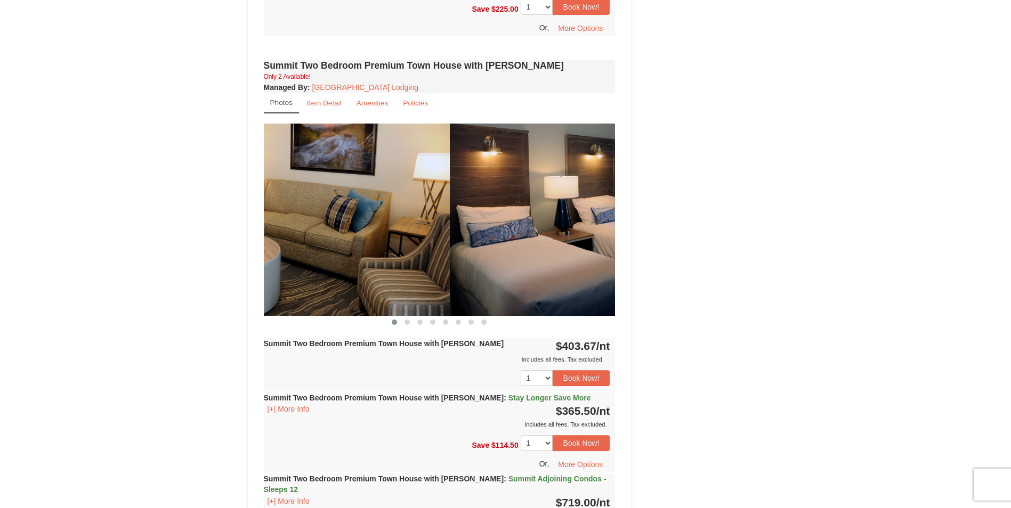
drag, startPoint x: 328, startPoint y: 303, endPoint x: 419, endPoint y: 286, distance: 92.7
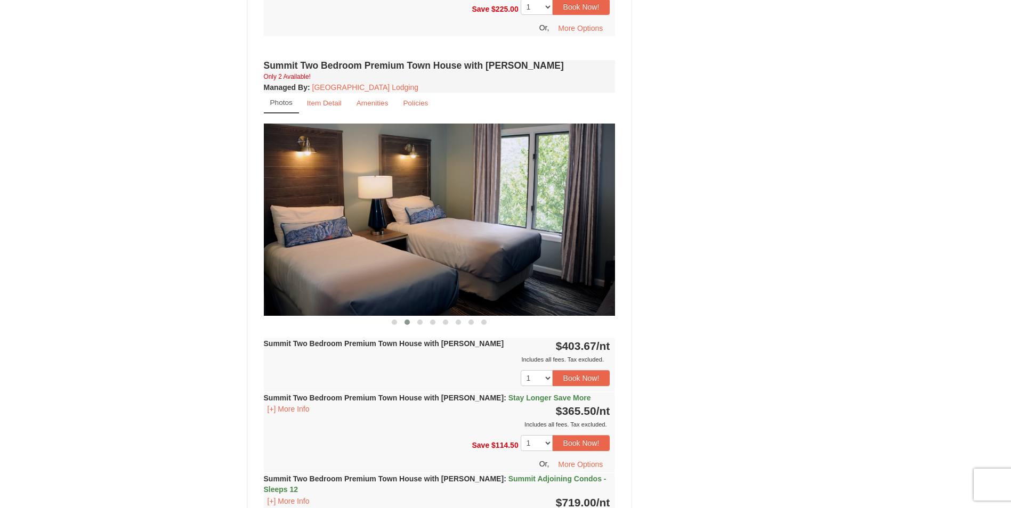
drag, startPoint x: 308, startPoint y: 303, endPoint x: 255, endPoint y: 306, distance: 52.8
click at [255, 307] on div "Book from $354! 1822 Resort Drive, Massanutten, VA Availability Amenities Polic…" at bounding box center [440, 20] width 384 height 1537
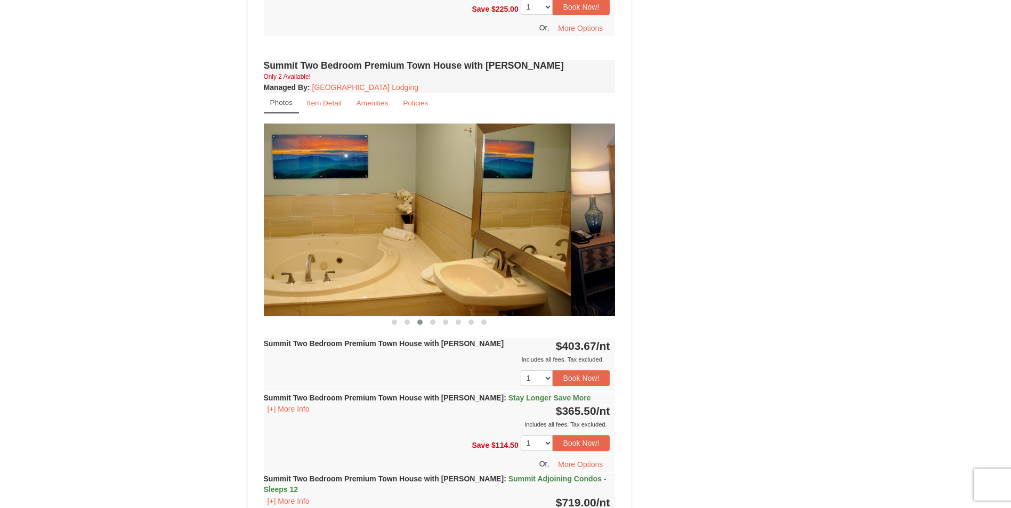
drag, startPoint x: 471, startPoint y: 271, endPoint x: 271, endPoint y: 282, distance: 201.2
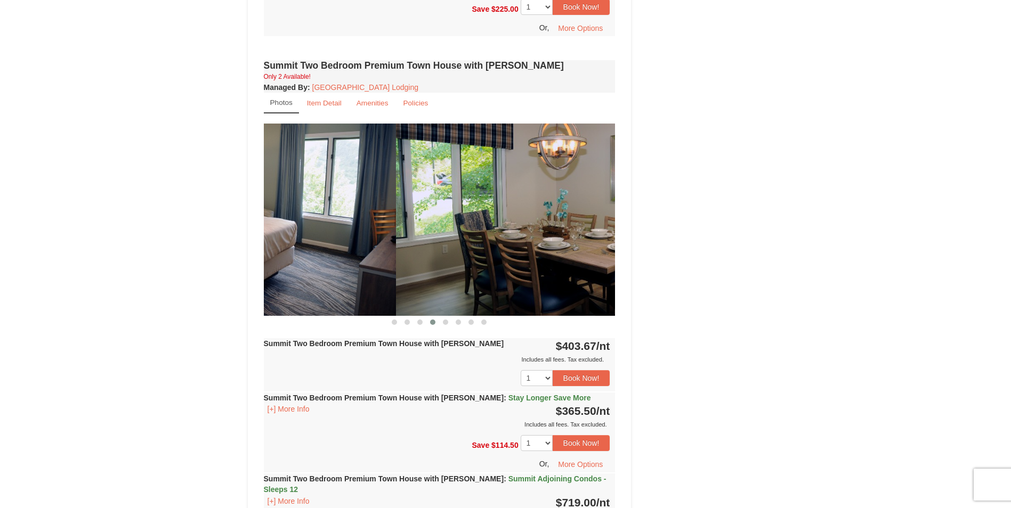
drag, startPoint x: 476, startPoint y: 274, endPoint x: 129, endPoint y: 322, distance: 349.7
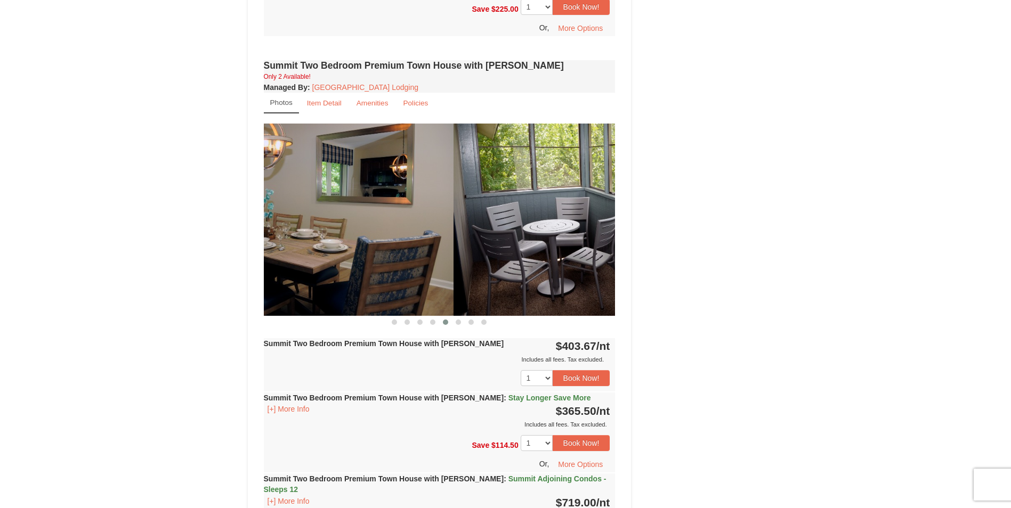
drag, startPoint x: 543, startPoint y: 290, endPoint x: 315, endPoint y: 315, distance: 229.9
click at [297, 321] on div "Summit Two Bedroom Premium Town House with Jacuzzi Only 2 Available! Managed By…" at bounding box center [439, 322] width 357 height 528
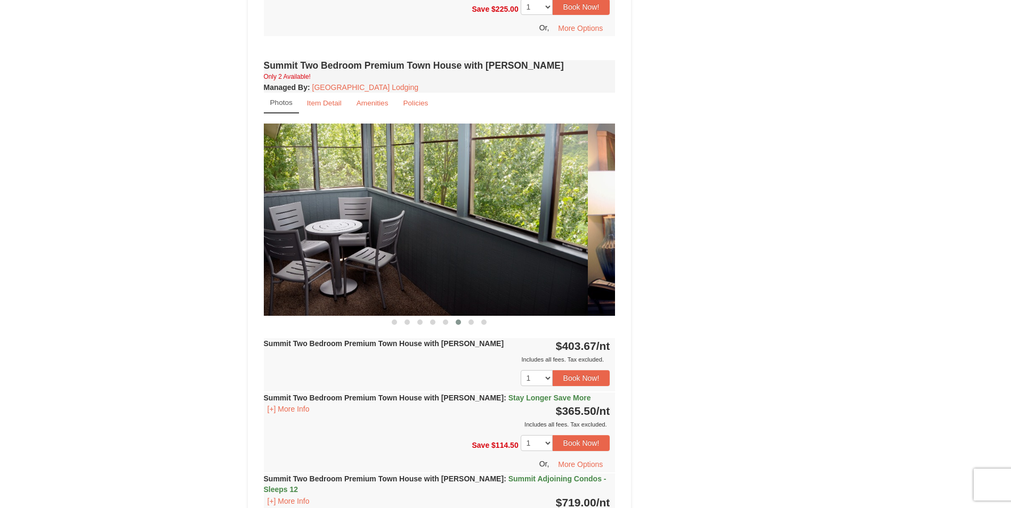
drag, startPoint x: 498, startPoint y: 275, endPoint x: 278, endPoint y: 246, distance: 222.0
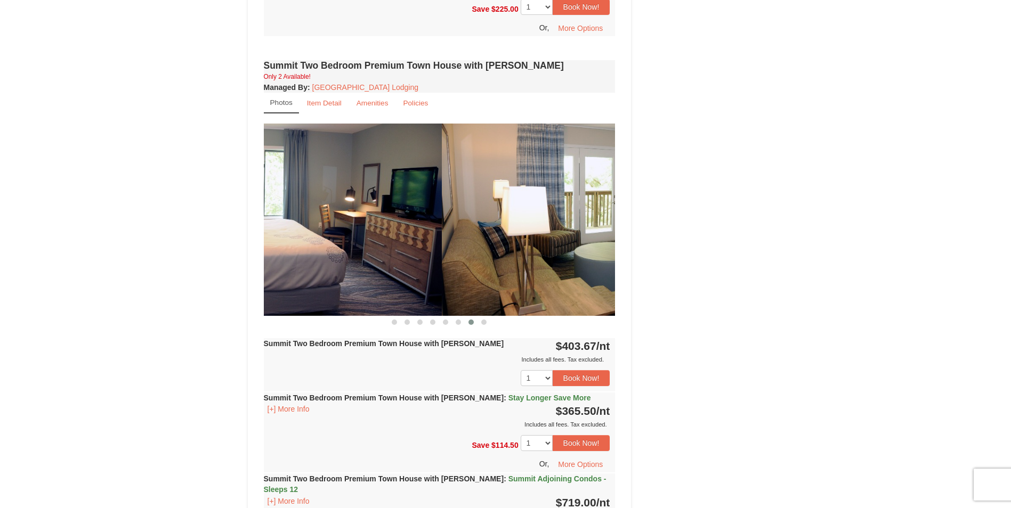
drag, startPoint x: 429, startPoint y: 235, endPoint x: 244, endPoint y: 248, distance: 185.3
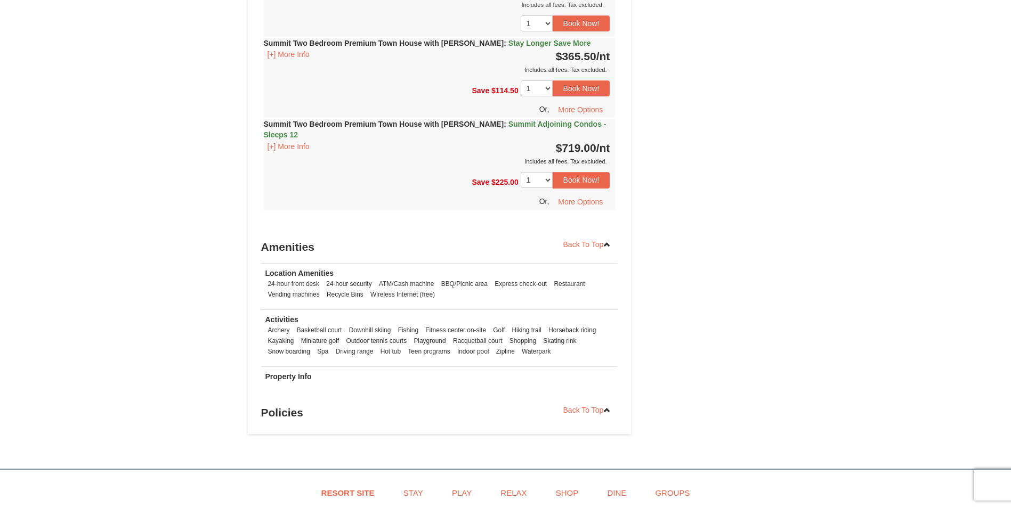
scroll to position [1225, 0]
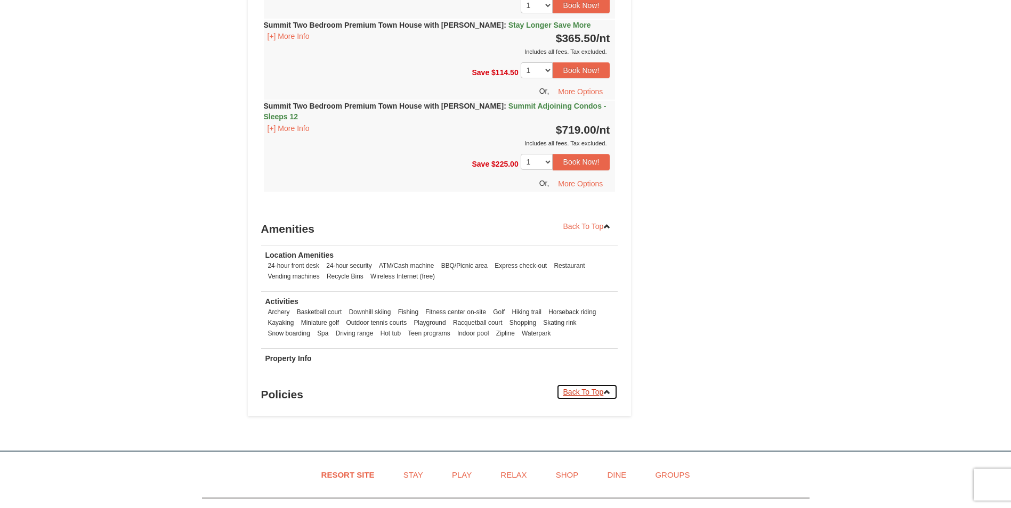
click at [594, 387] on link "Back To Top" at bounding box center [587, 392] width 62 height 16
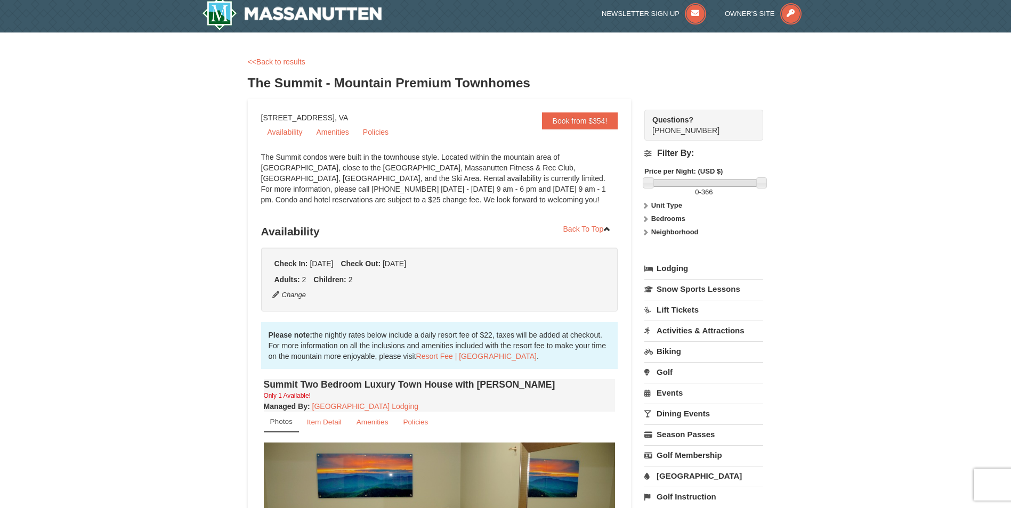
scroll to position [0, 0]
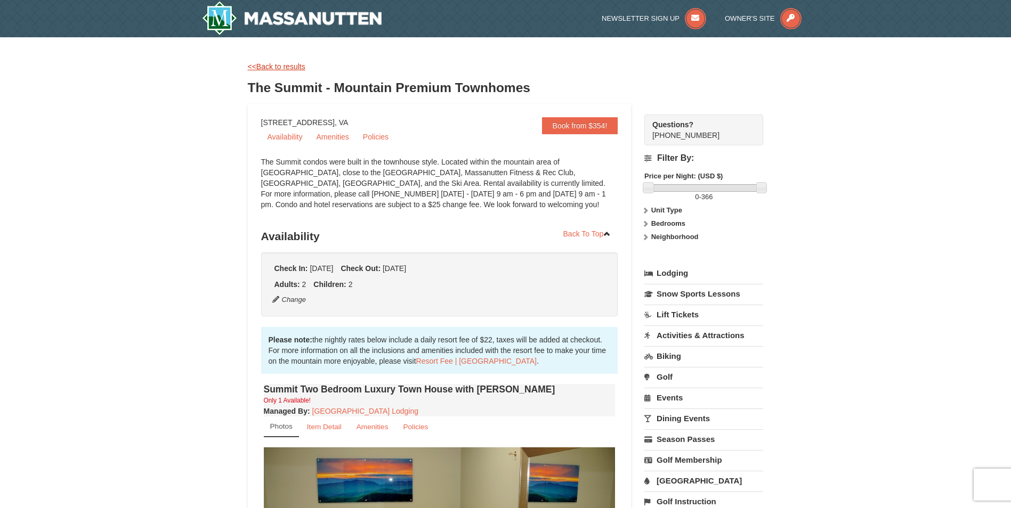
click at [275, 66] on link "<<Back to results" at bounding box center [277, 66] width 58 height 9
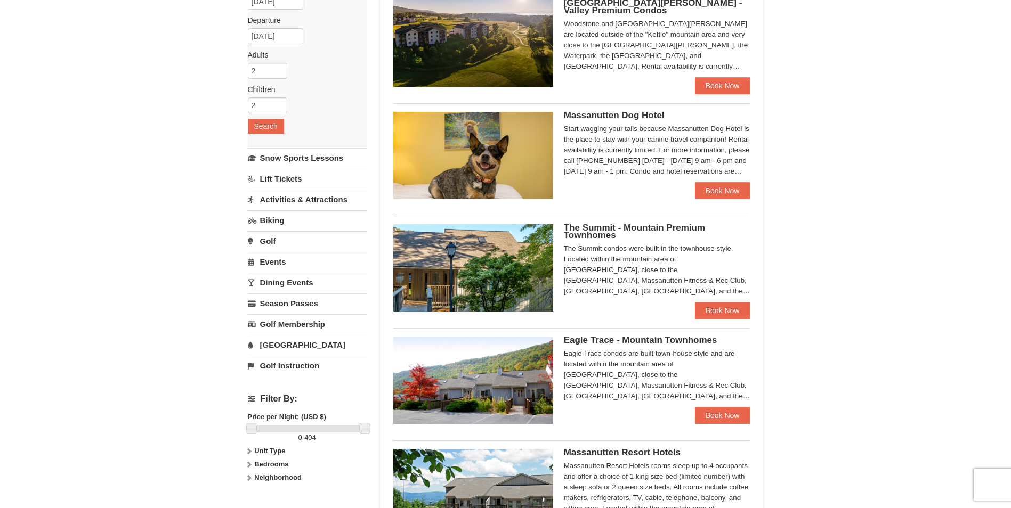
scroll to position [160, 0]
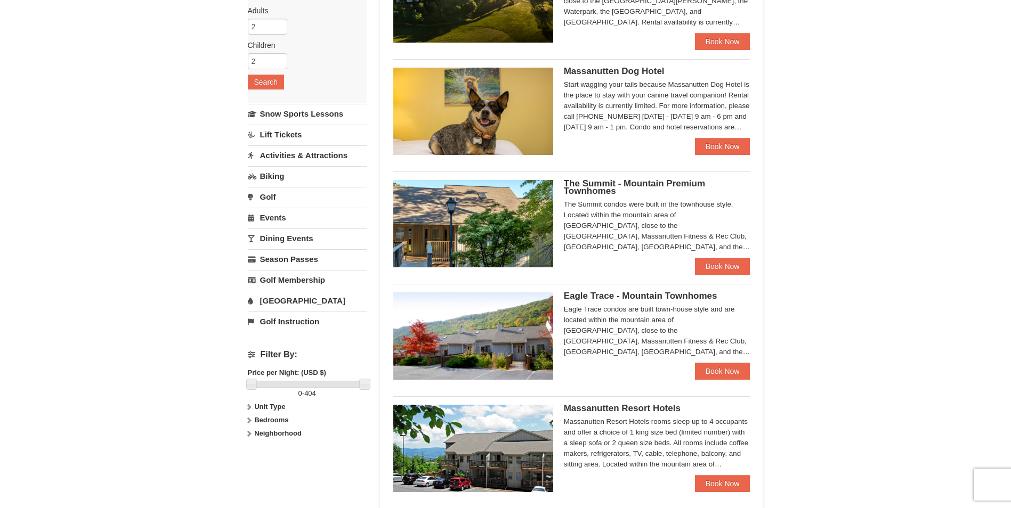
click at [619, 297] on span "Eagle Trace - Mountain Townhomes" at bounding box center [640, 296] width 153 height 10
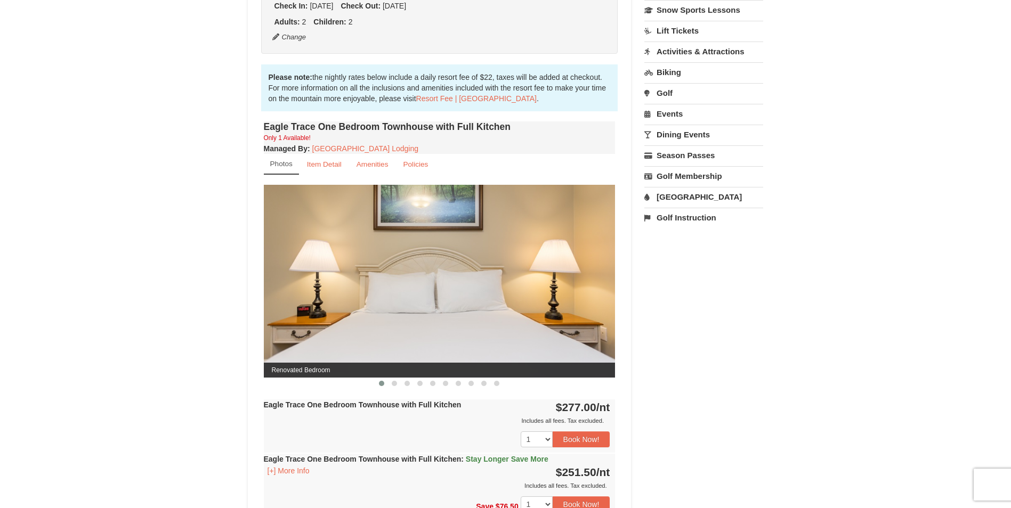
scroll to position [426, 0]
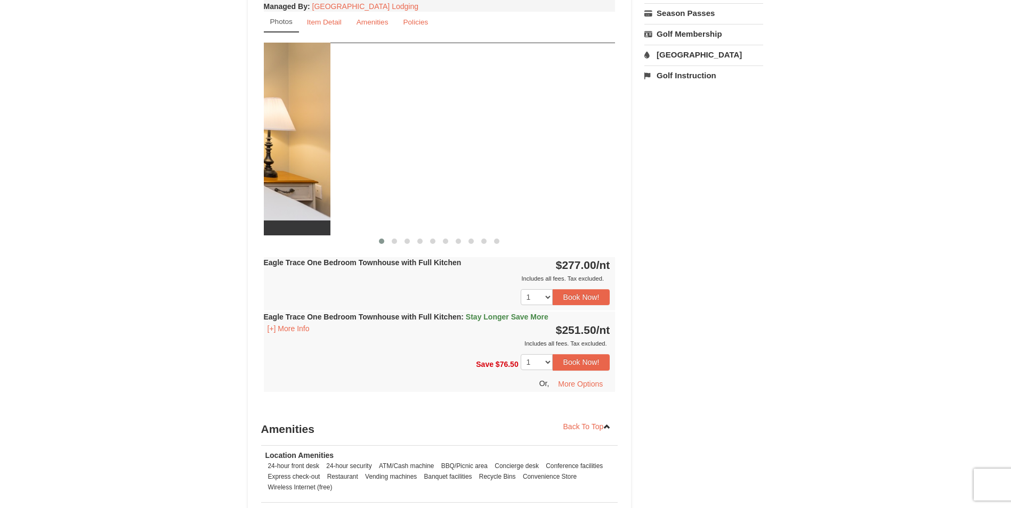
drag, startPoint x: 407, startPoint y: 168, endPoint x: 335, endPoint y: 163, distance: 72.6
click at [226, 169] on div "× <<Back to results Eagle Trace - Mountain Townhomes Book from $252! 1822 Resor…" at bounding box center [505, 136] width 1011 height 1051
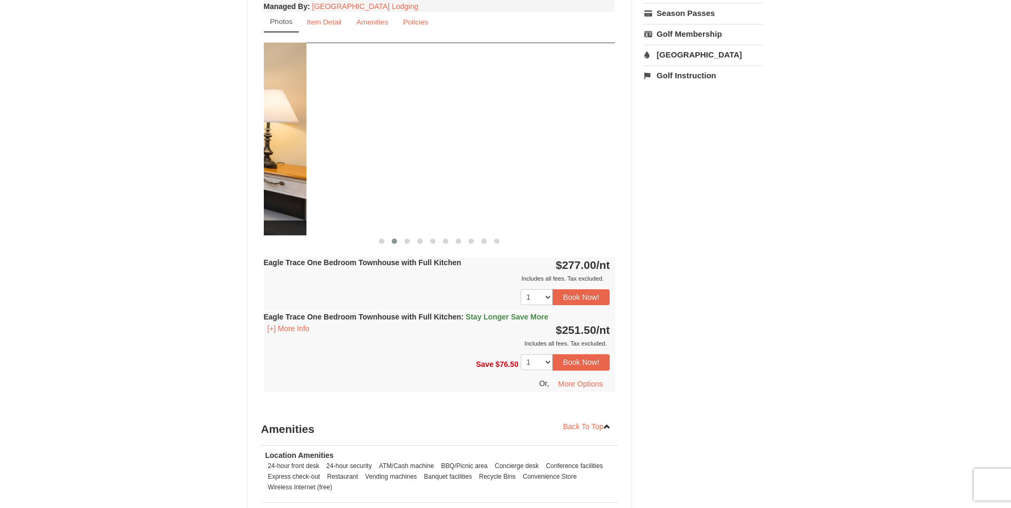
drag, startPoint x: 473, startPoint y: 154, endPoint x: 231, endPoint y: 178, distance: 243.0
click at [160, 184] on div "× <<Back to results Eagle Trace - Mountain Townhomes Book from $252! 1822 Resor…" at bounding box center [505, 136] width 1011 height 1051
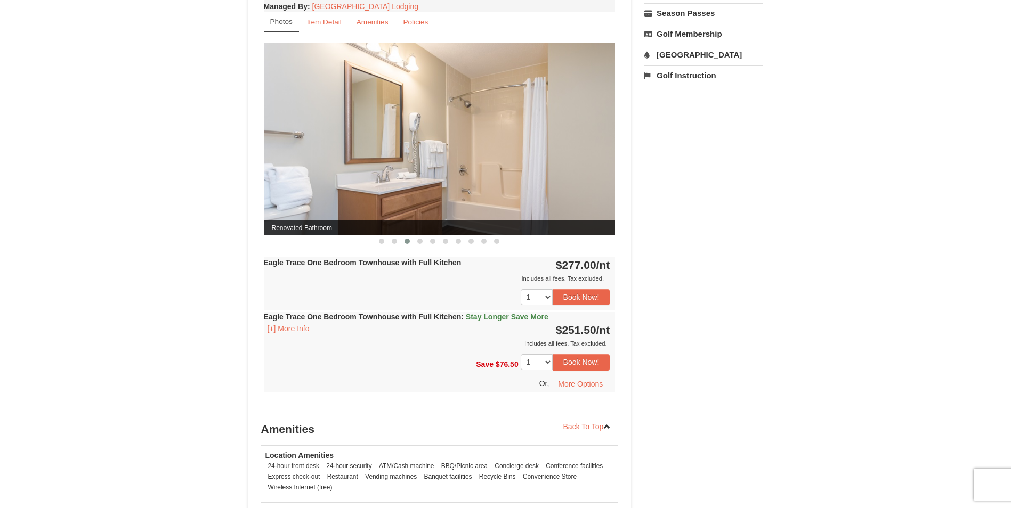
drag, startPoint x: 475, startPoint y: 176, endPoint x: 292, endPoint y: 193, distance: 183.6
click at [292, 193] on img at bounding box center [440, 139] width 352 height 192
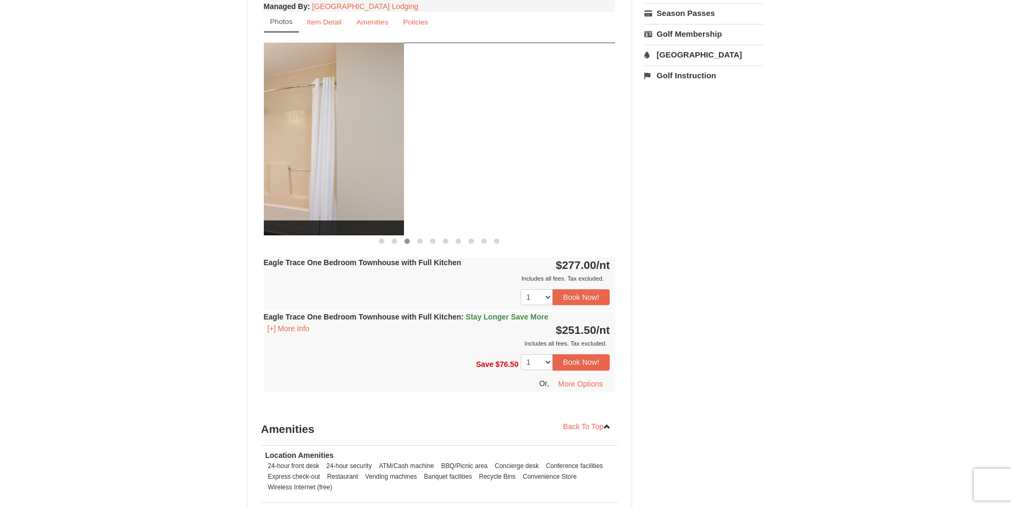
drag, startPoint x: 434, startPoint y: 185, endPoint x: 204, endPoint y: 183, distance: 230.7
click at [209, 185] on div "× <<Back to results Eagle Trace - Mountain Townhomes Book from $252! 1822 Resor…" at bounding box center [505, 136] width 1011 height 1051
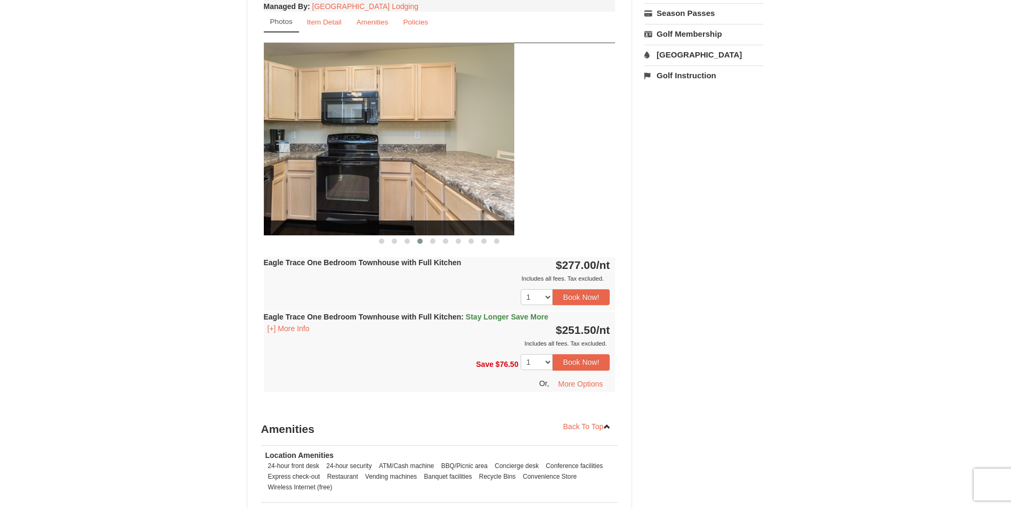
drag, startPoint x: 546, startPoint y: 181, endPoint x: 191, endPoint y: 232, distance: 359.0
click at [173, 242] on div "× <<Back to results Eagle Trace - Mountain Townhomes Book from $252! 1822 Resor…" at bounding box center [505, 136] width 1011 height 1051
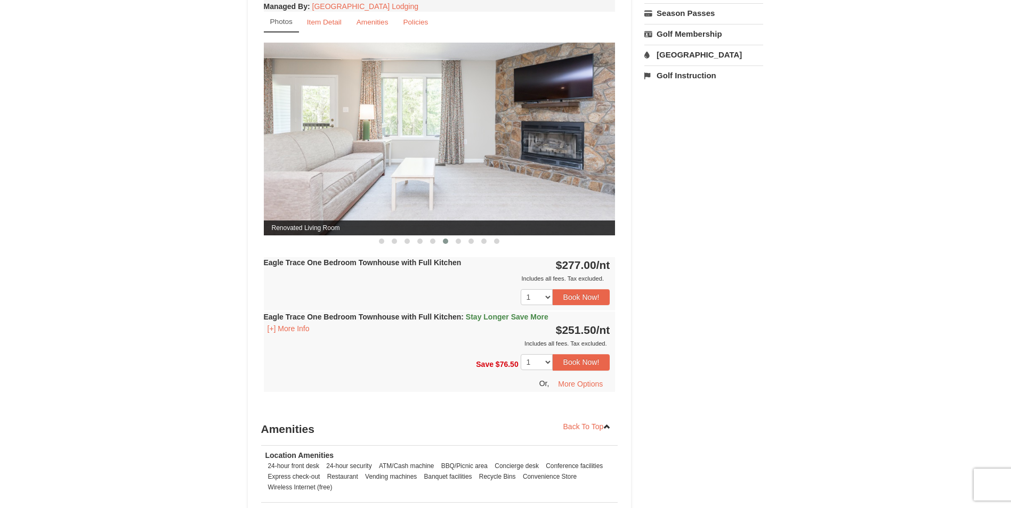
drag, startPoint x: 389, startPoint y: 221, endPoint x: 393, endPoint y: 271, distance: 49.6
click at [390, 279] on div "Eagle Trace One Bedroom Townhouse with Full Kitchen Only 1 Available! Managed B…" at bounding box center [439, 195] width 357 height 436
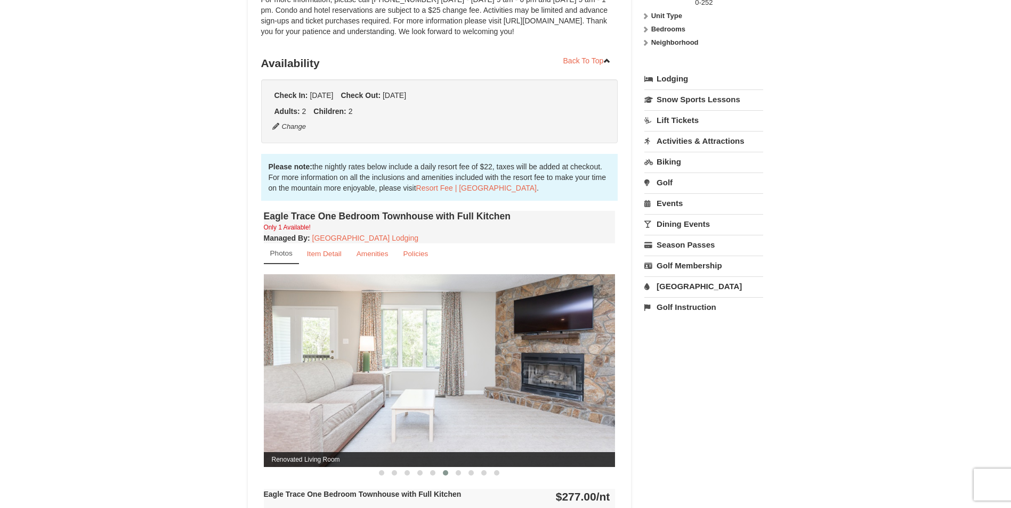
scroll to position [213, 0]
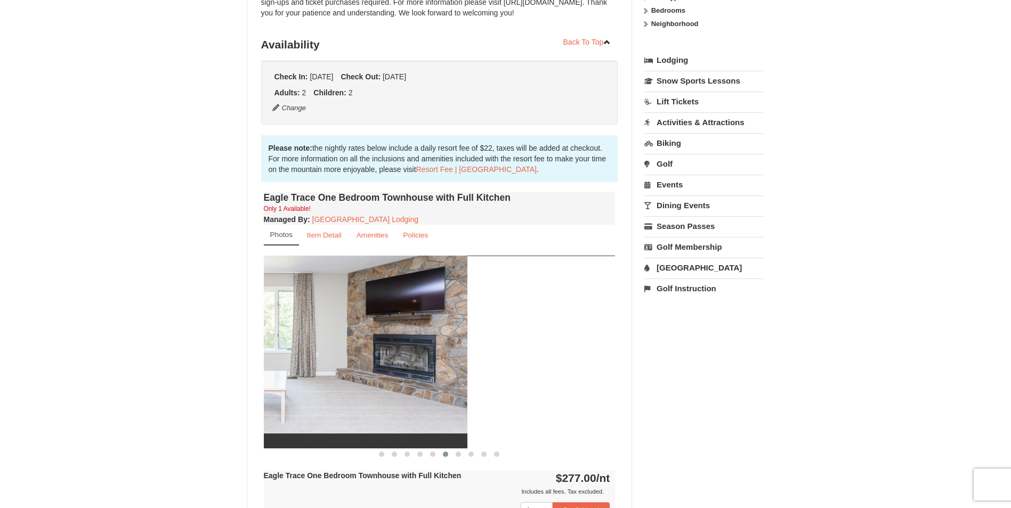
drag, startPoint x: 399, startPoint y: 323, endPoint x: 346, endPoint y: 320, distance: 52.9
click at [316, 323] on img at bounding box center [292, 352] width 352 height 192
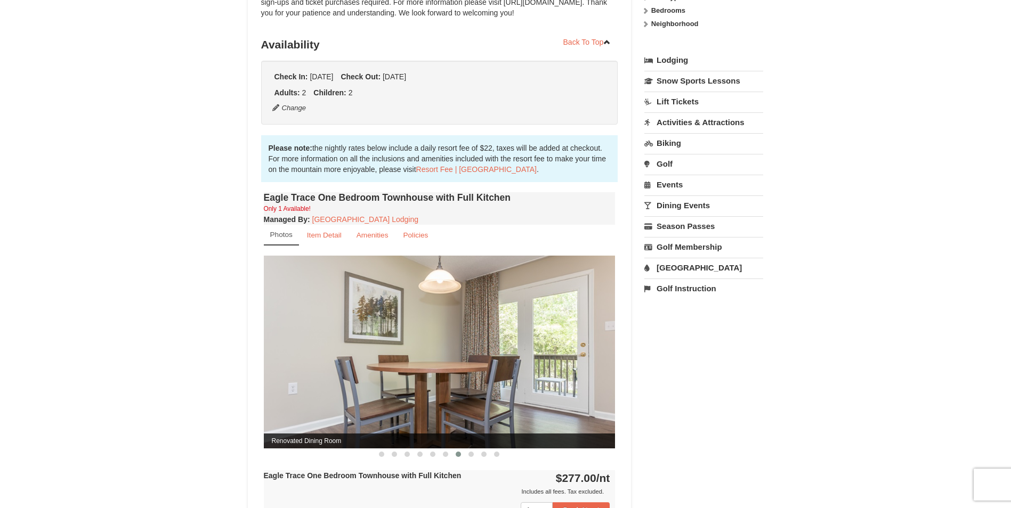
drag, startPoint x: 392, startPoint y: 322, endPoint x: 157, endPoint y: 322, distance: 235.5
click at [154, 323] on div "× <<Back to results Eagle Trace - Mountain Townhomes Book from $252! 1822 Resor…" at bounding box center [505, 349] width 1011 height 1051
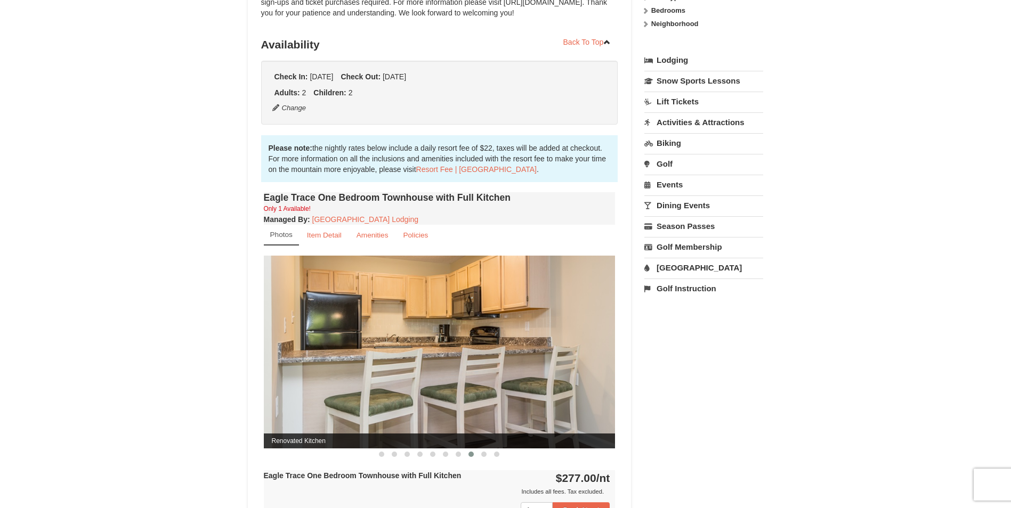
click at [166, 323] on div "× <<Back to results Eagle Trace - Mountain Townhomes Book from $252! 1822 Resor…" at bounding box center [505, 349] width 1011 height 1051
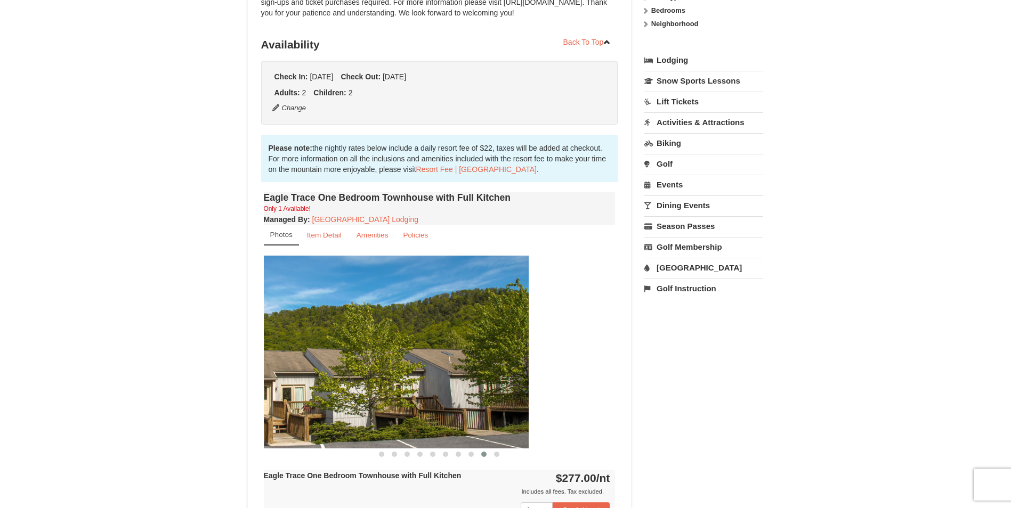
drag, startPoint x: 446, startPoint y: 312, endPoint x: 374, endPoint y: 322, distance: 73.1
click at [355, 328] on img at bounding box center [353, 352] width 352 height 192
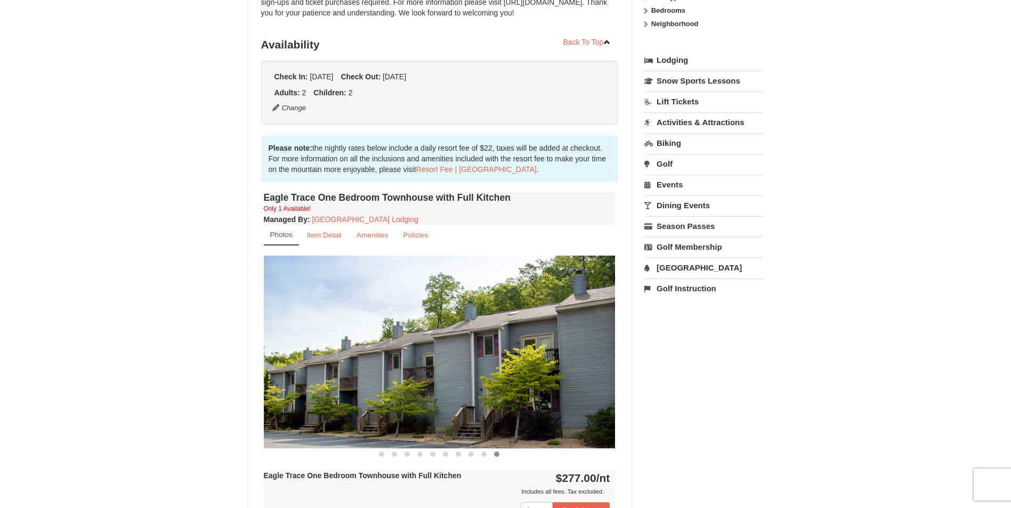
drag, startPoint x: 336, startPoint y: 334, endPoint x: 346, endPoint y: 335, distance: 10.7
click at [329, 335] on img at bounding box center [440, 352] width 352 height 192
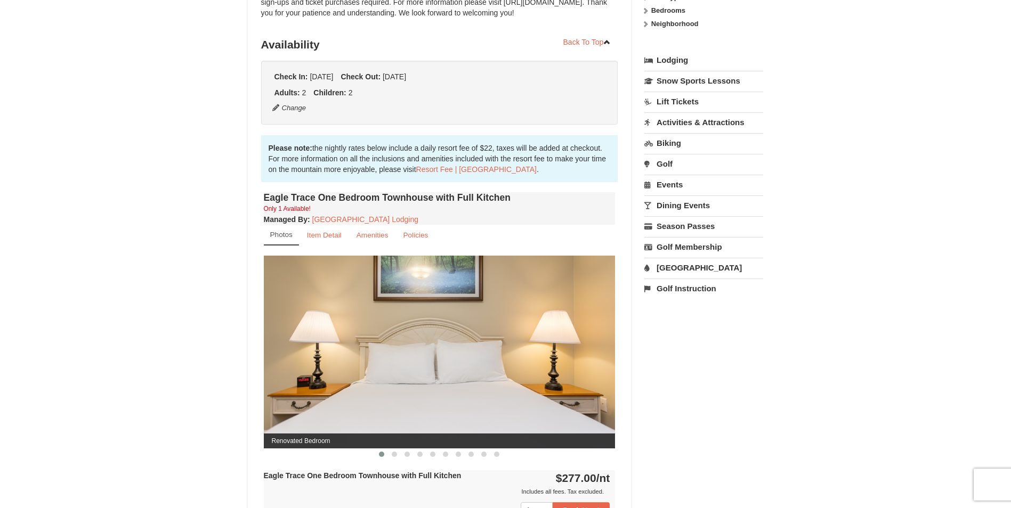
drag, startPoint x: 475, startPoint y: 338, endPoint x: 362, endPoint y: 341, distance: 112.4
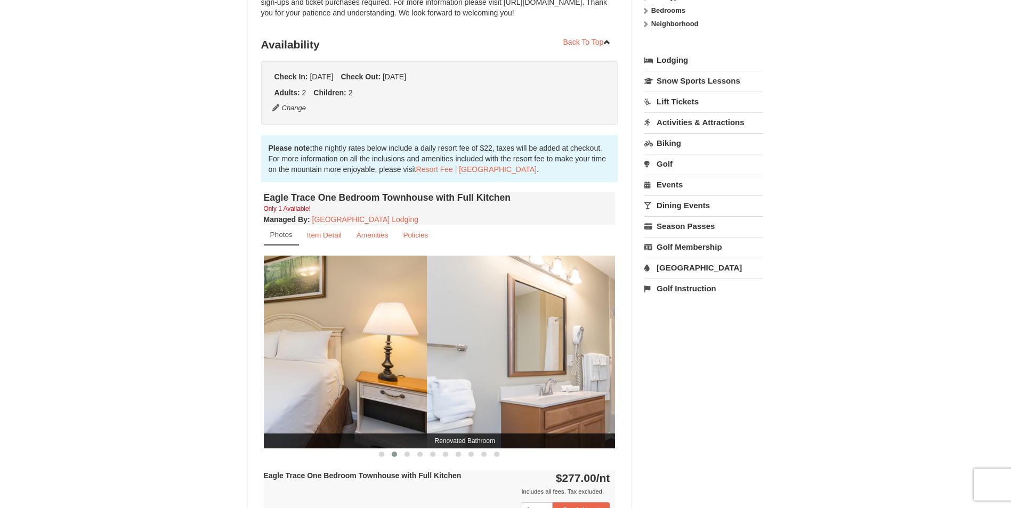
drag, startPoint x: 514, startPoint y: 337, endPoint x: 487, endPoint y: 340, distance: 26.8
click at [294, 346] on img at bounding box center [251, 352] width 352 height 192
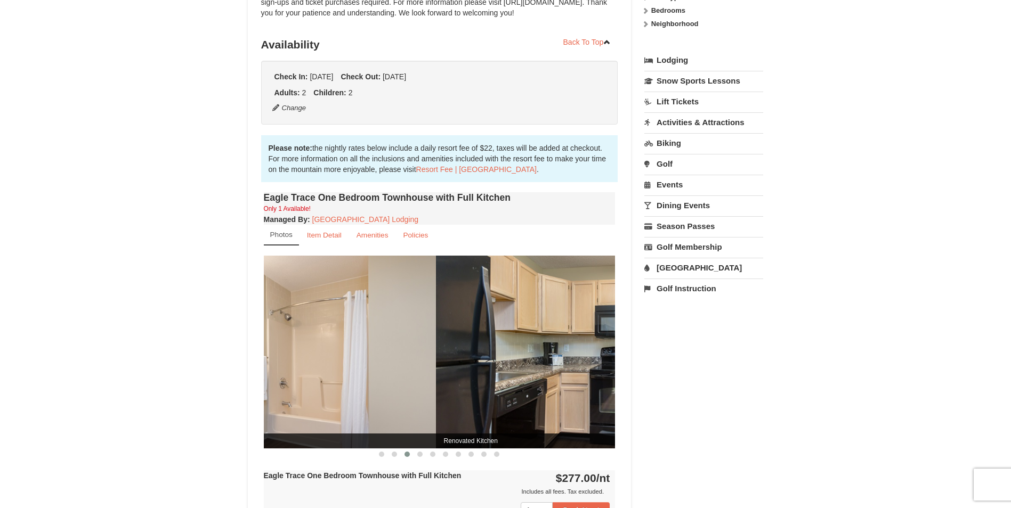
drag, startPoint x: 541, startPoint y: 340, endPoint x: 409, endPoint y: 327, distance: 132.2
click at [162, 347] on div "× <<Back to results Eagle Trace - Mountain Townhomes Book from $252! 1822 Resor…" at bounding box center [505, 349] width 1011 height 1051
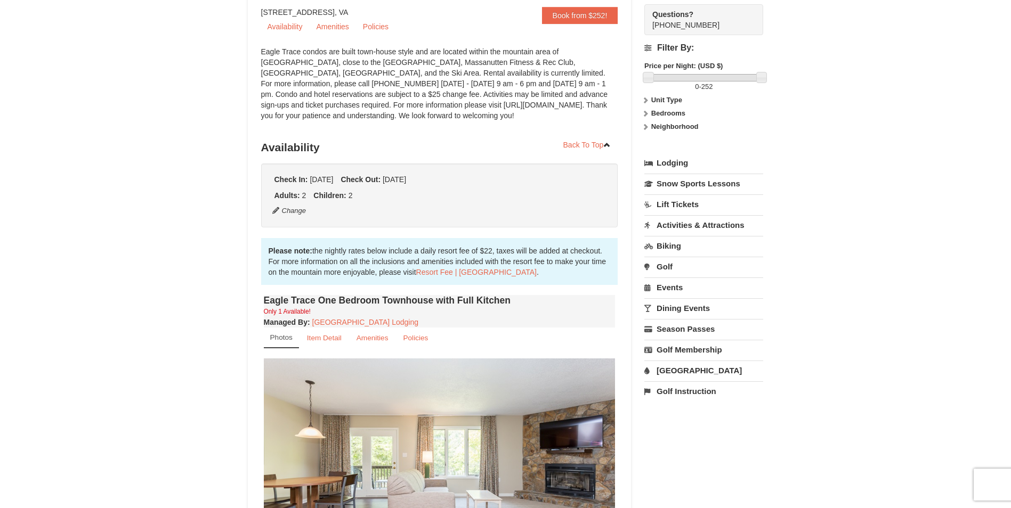
scroll to position [107, 0]
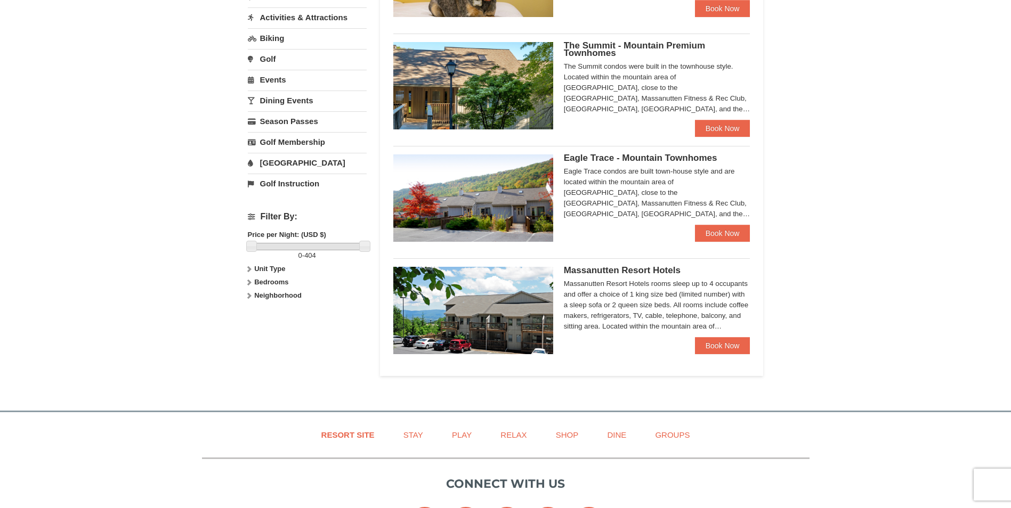
scroll to position [320, 0]
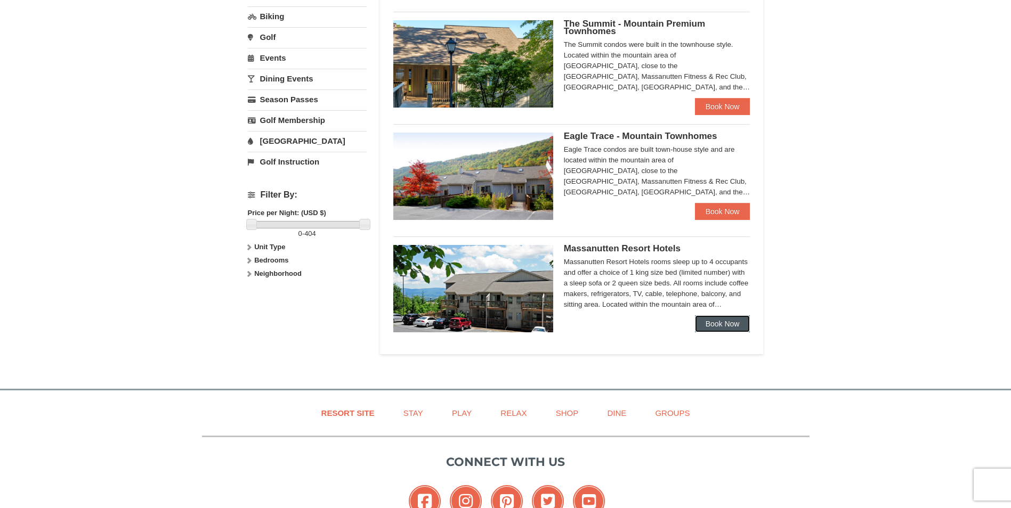
click at [711, 325] on link "Book Now" at bounding box center [722, 323] width 55 height 17
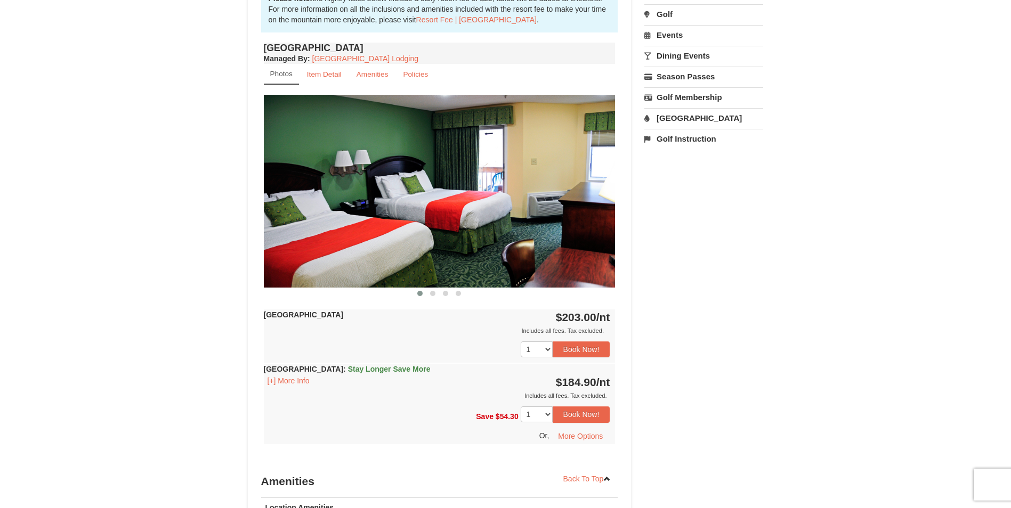
scroll to position [373, 0]
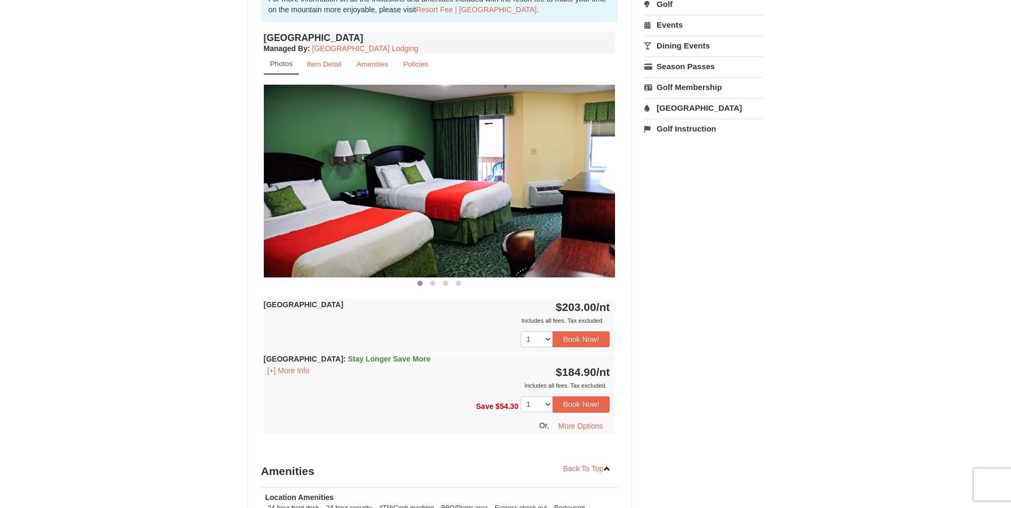
drag, startPoint x: 453, startPoint y: 229, endPoint x: 428, endPoint y: 232, distance: 25.8
click at [428, 232] on img at bounding box center [440, 181] width 352 height 192
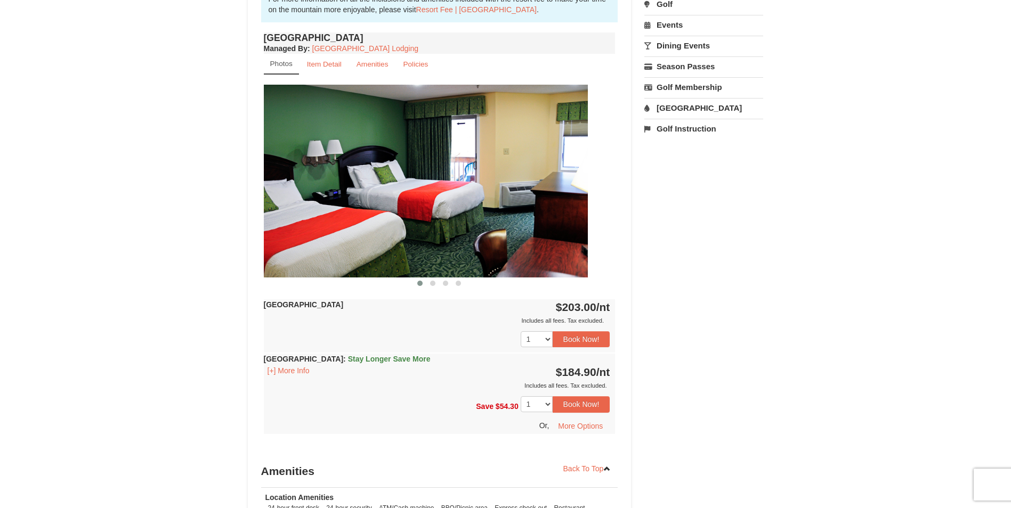
drag, startPoint x: 467, startPoint y: 234, endPoint x: 294, endPoint y: 235, distance: 172.6
click at [287, 237] on img at bounding box center [412, 181] width 352 height 192
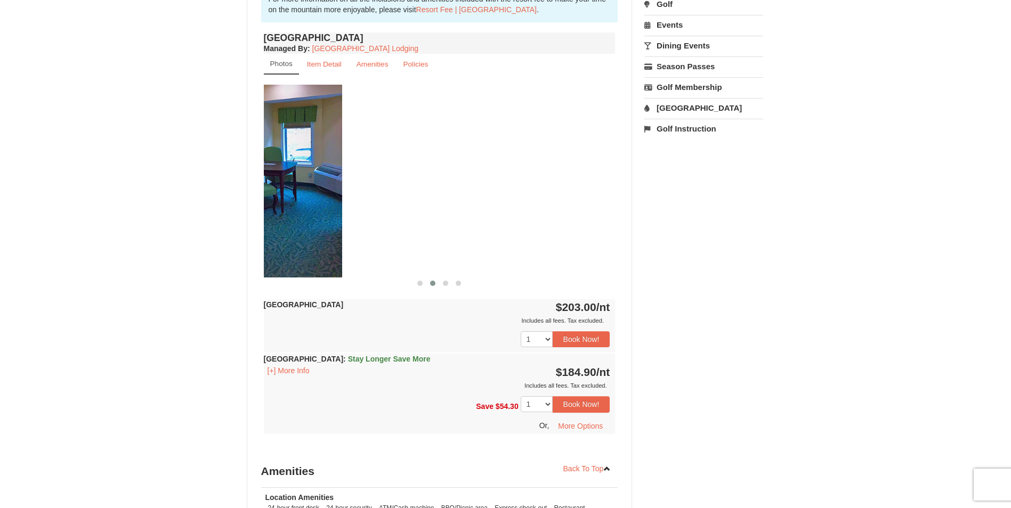
drag, startPoint x: 415, startPoint y: 229, endPoint x: 178, endPoint y: 242, distance: 236.9
click at [140, 249] on div "× <<Back to results Massanutten Resort Hotels Book from $185! 1822 Resort Drive…" at bounding box center [505, 173] width 1011 height 1018
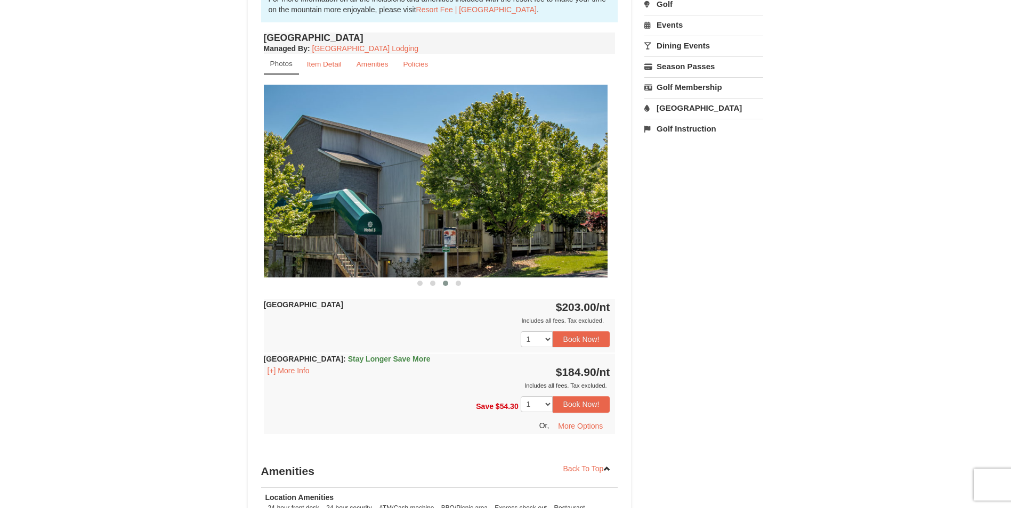
drag, startPoint x: 491, startPoint y: 239, endPoint x: 270, endPoint y: 253, distance: 222.0
click at [270, 253] on img at bounding box center [432, 181] width 352 height 192
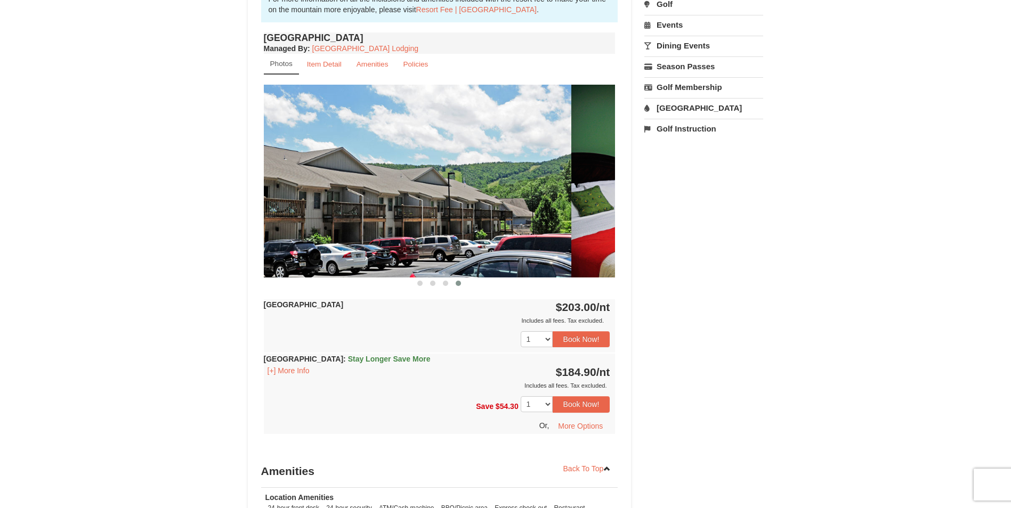
drag, startPoint x: 472, startPoint y: 248, endPoint x: 346, endPoint y: 252, distance: 126.3
click at [346, 252] on img at bounding box center [395, 181] width 352 height 192
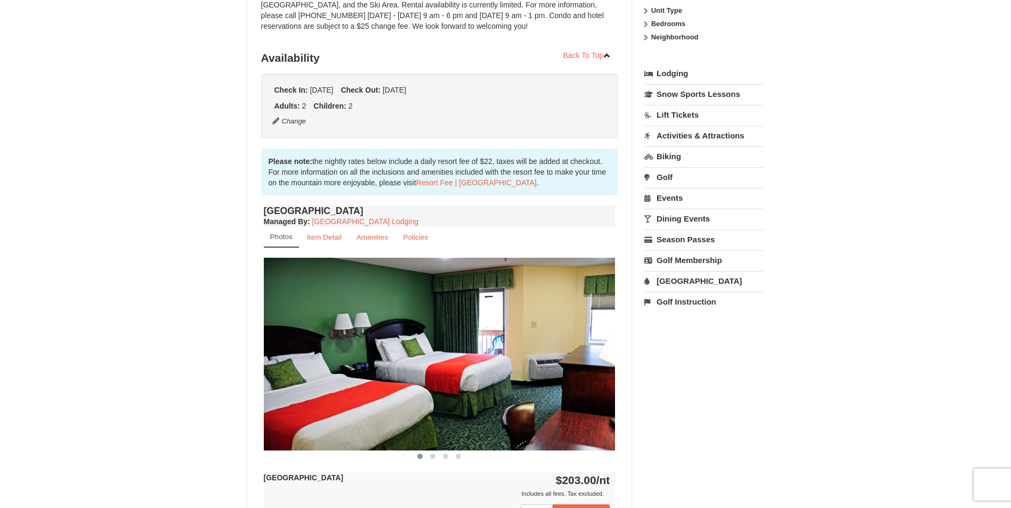
scroll to position [213, 0]
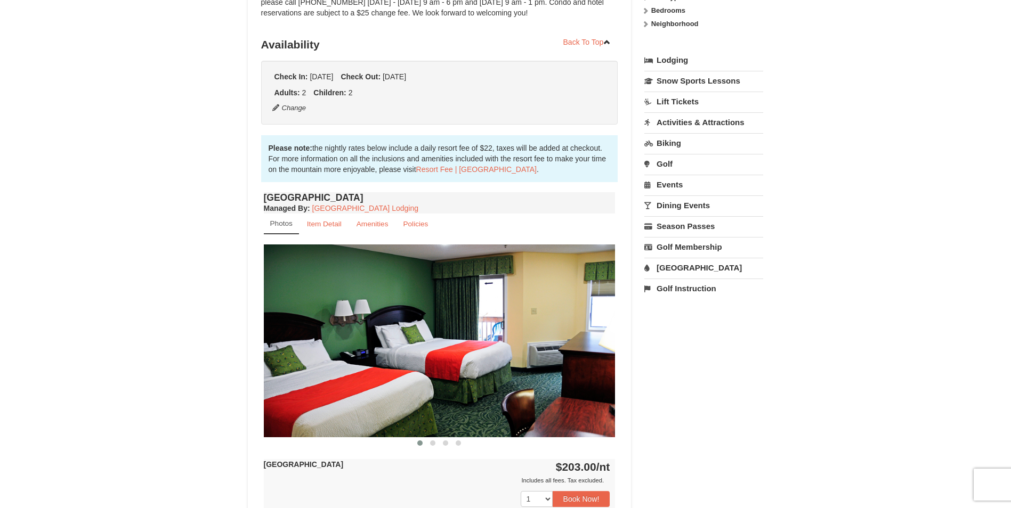
click at [680, 184] on link "Events" at bounding box center [703, 185] width 119 height 20
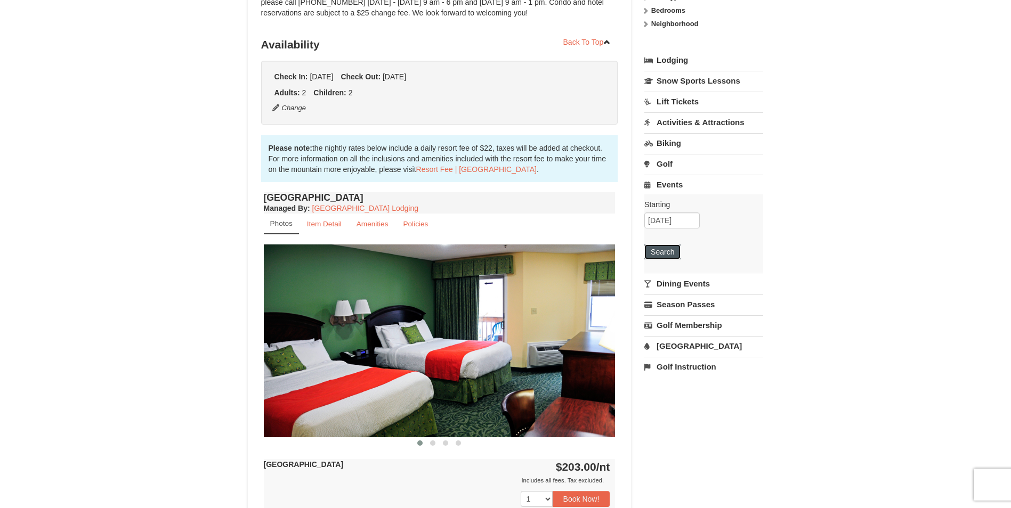
click at [666, 249] on button "Search" at bounding box center [662, 252] width 36 height 15
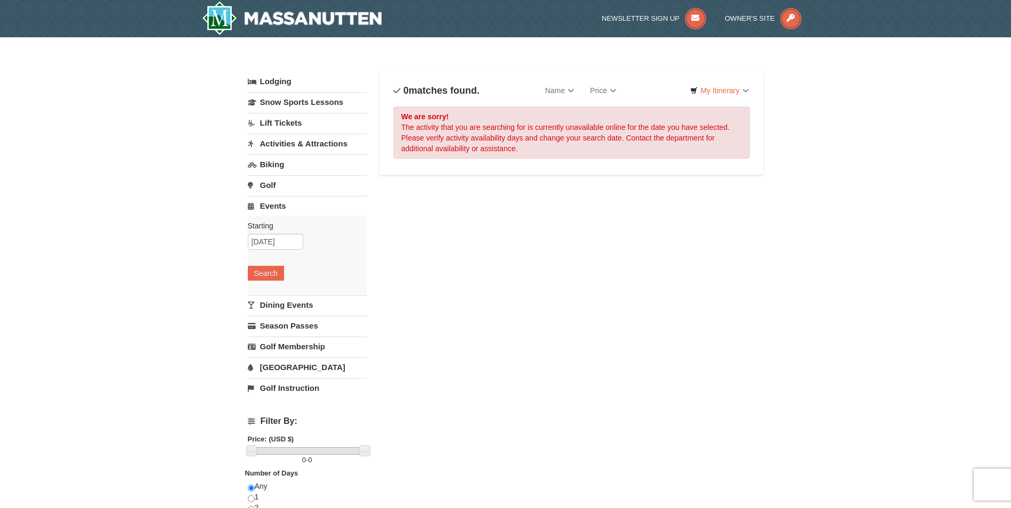
click at [297, 145] on link "Activities & Attractions" at bounding box center [307, 144] width 119 height 20
click at [267, 217] on button "Search" at bounding box center [266, 211] width 36 height 15
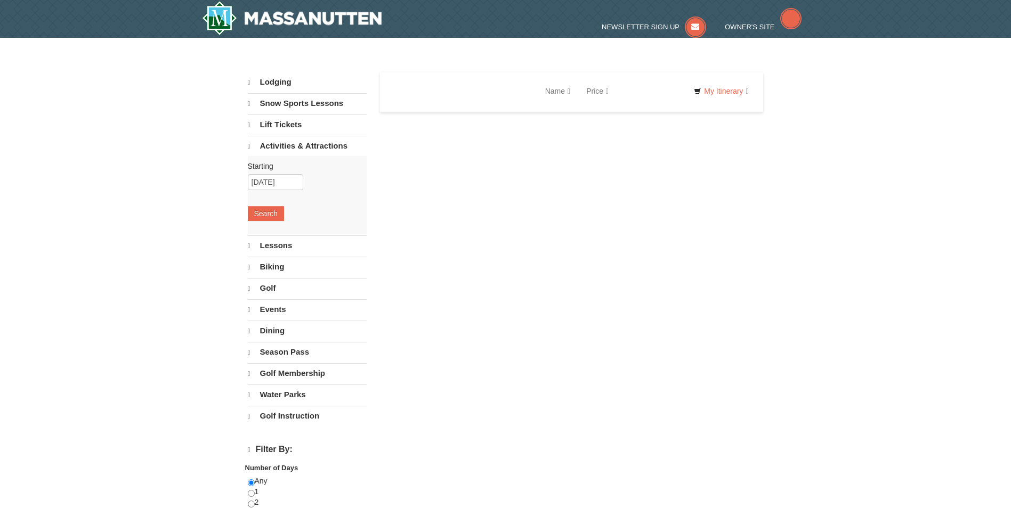
select select "9"
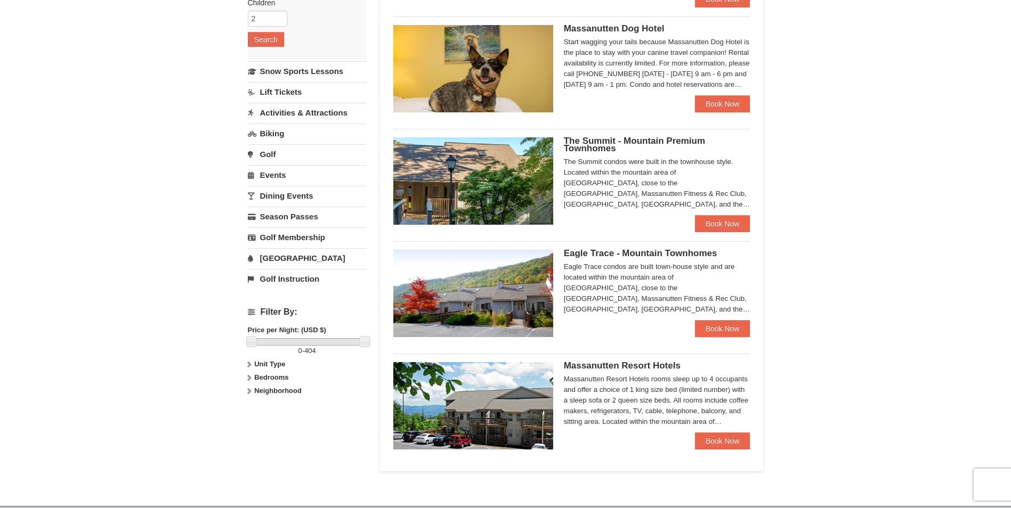
scroll to position [213, 0]
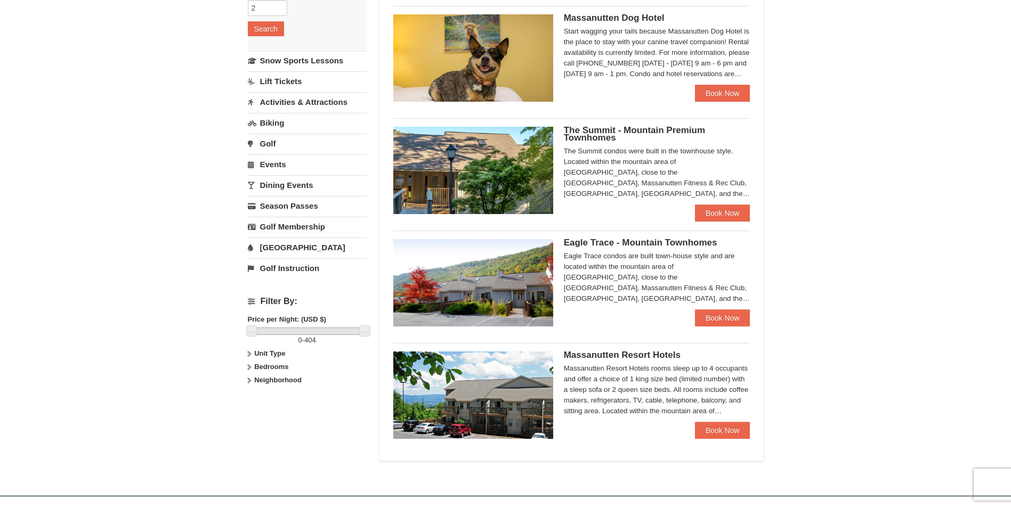
click at [719, 303] on div "Eagle Trace condos are built town-house style and are located within the mounta…" at bounding box center [657, 277] width 186 height 53
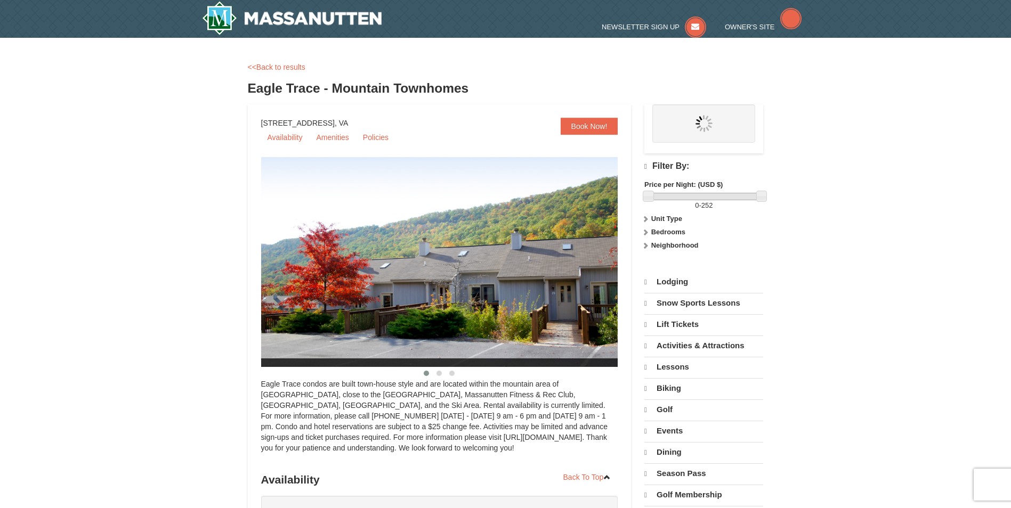
select select "9"
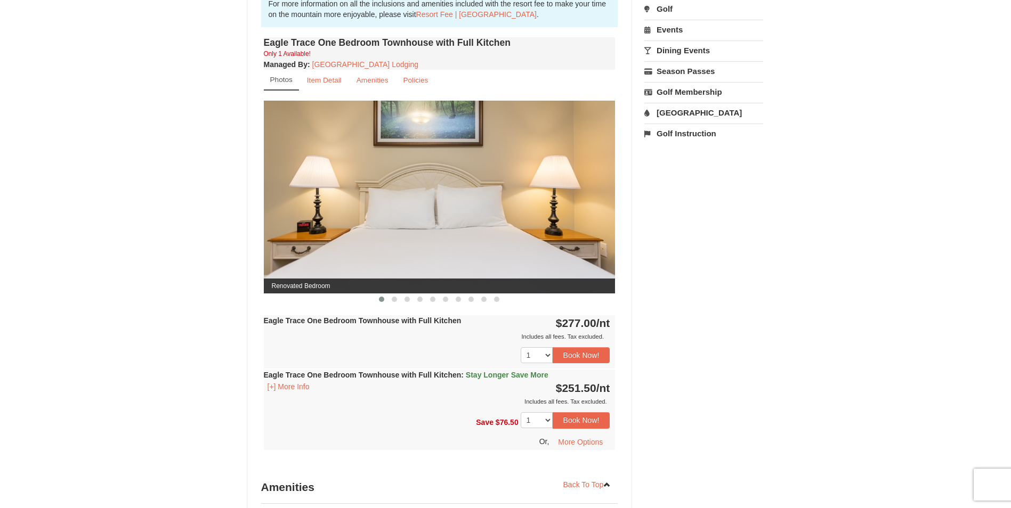
scroll to position [266, 0]
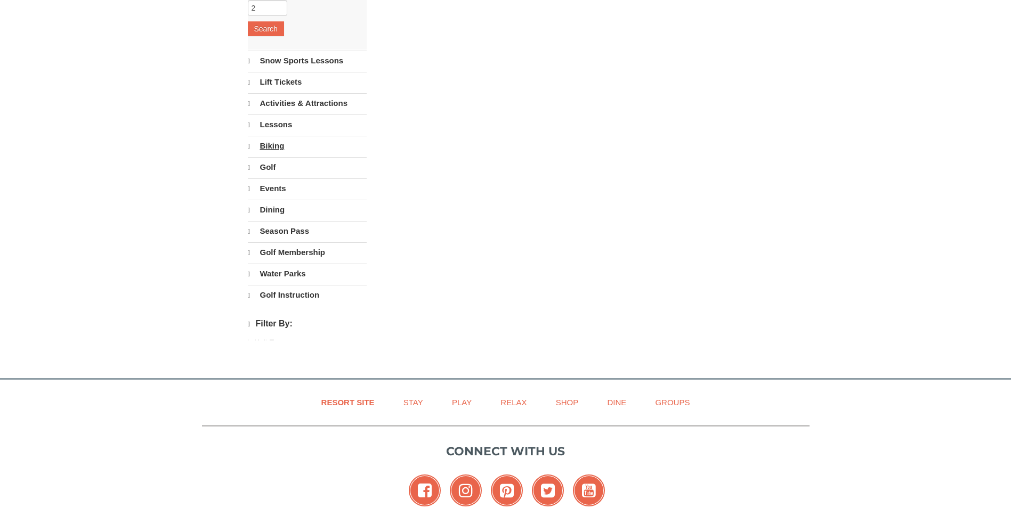
select select "9"
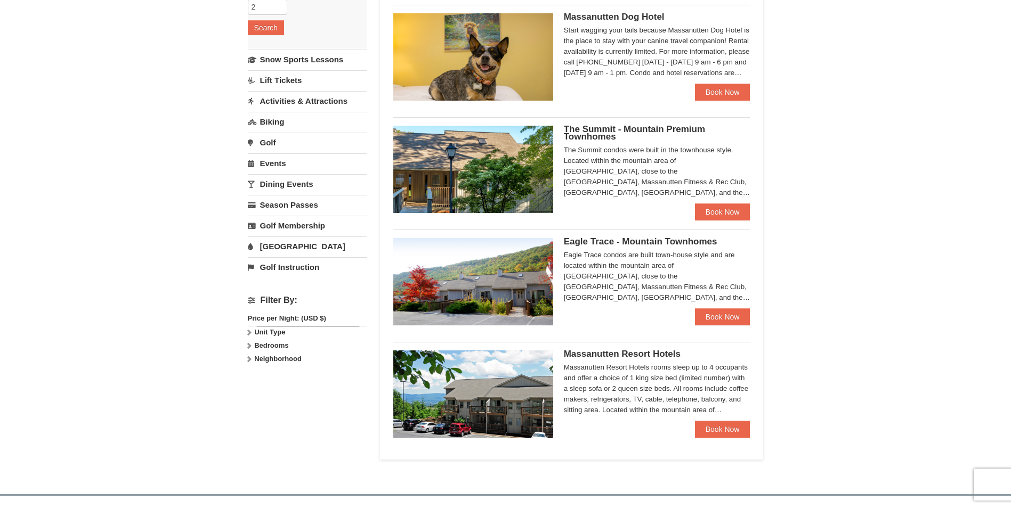
scroll to position [213, 0]
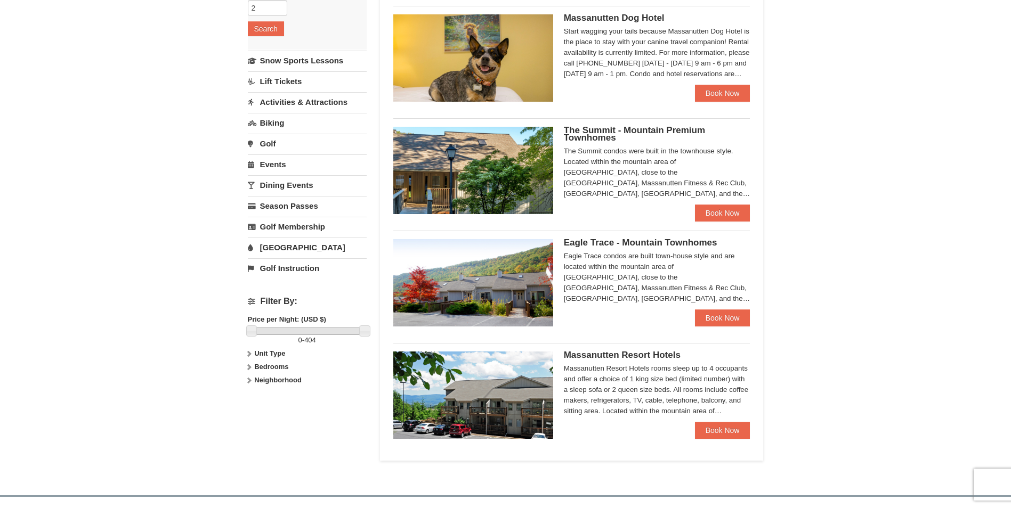
click at [639, 136] on h5 "The Summit - Mountain Premium Townhomes" at bounding box center [657, 134] width 186 height 15
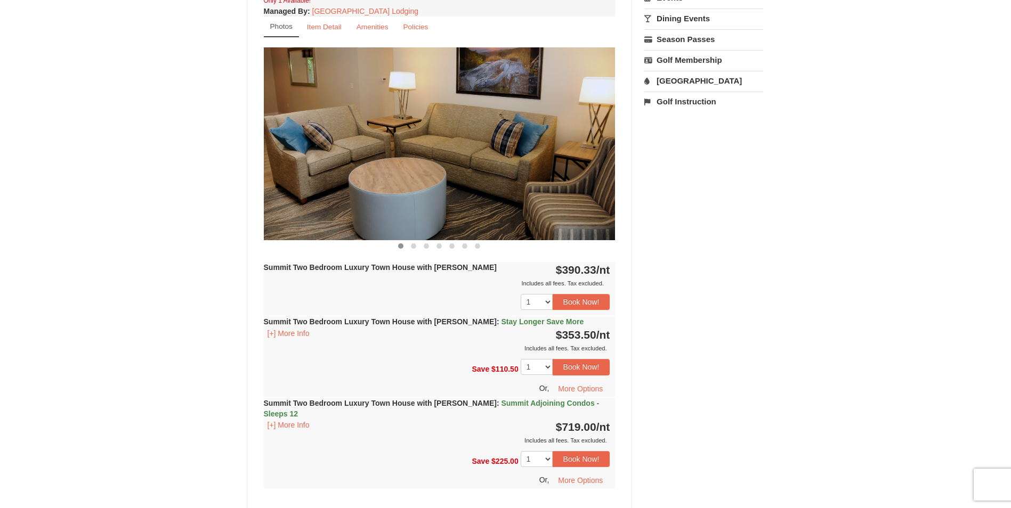
scroll to position [426, 0]
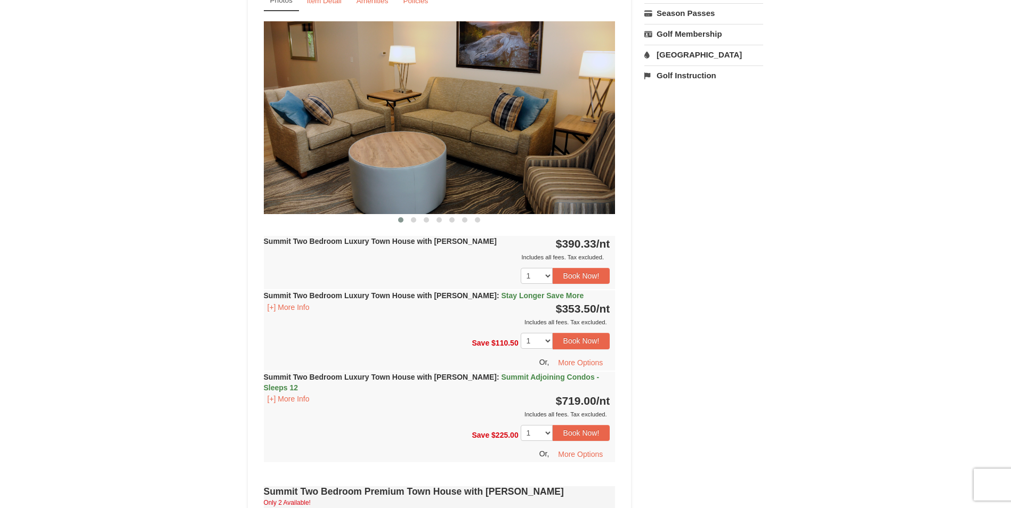
click at [422, 383] on div "Summit Two Bedroom Luxury Town House with Jacuzzi : Summit Adjoining Condos - S…" at bounding box center [440, 396] width 352 height 48
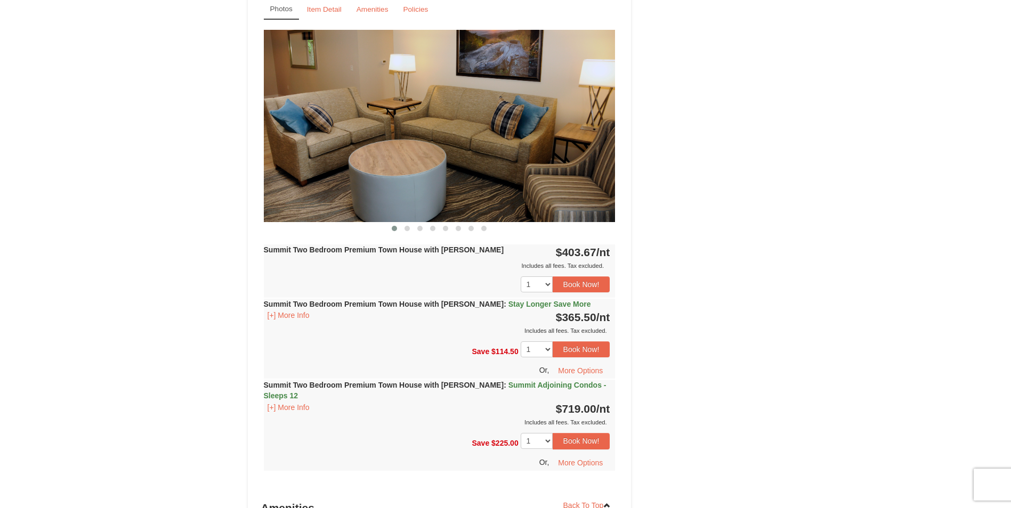
scroll to position [1012, 0]
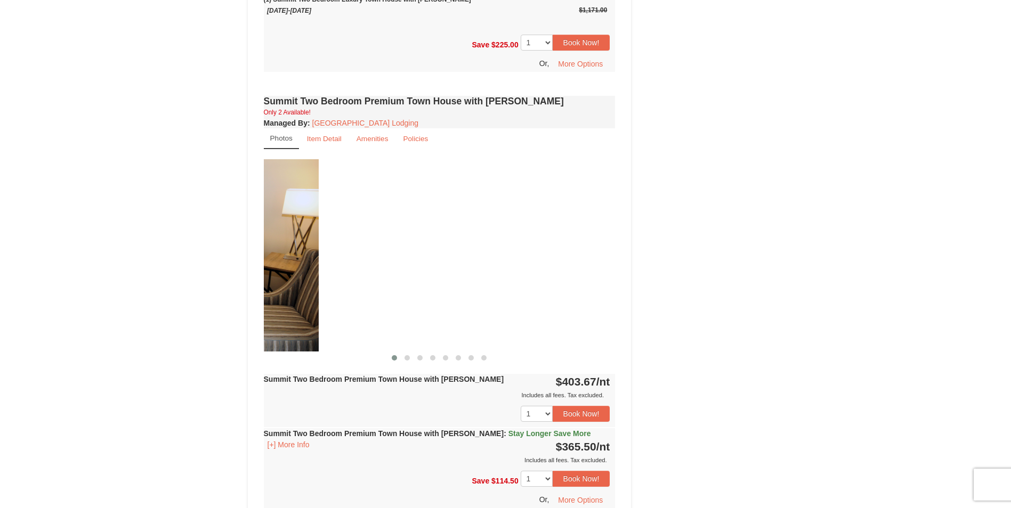
drag, startPoint x: 558, startPoint y: 291, endPoint x: 291, endPoint y: 279, distance: 267.7
click at [262, 284] on div "Summit Two Bedroom Premium Town House with Jacuzzi Only 2 Available! Managed By…" at bounding box center [439, 357] width 357 height 528
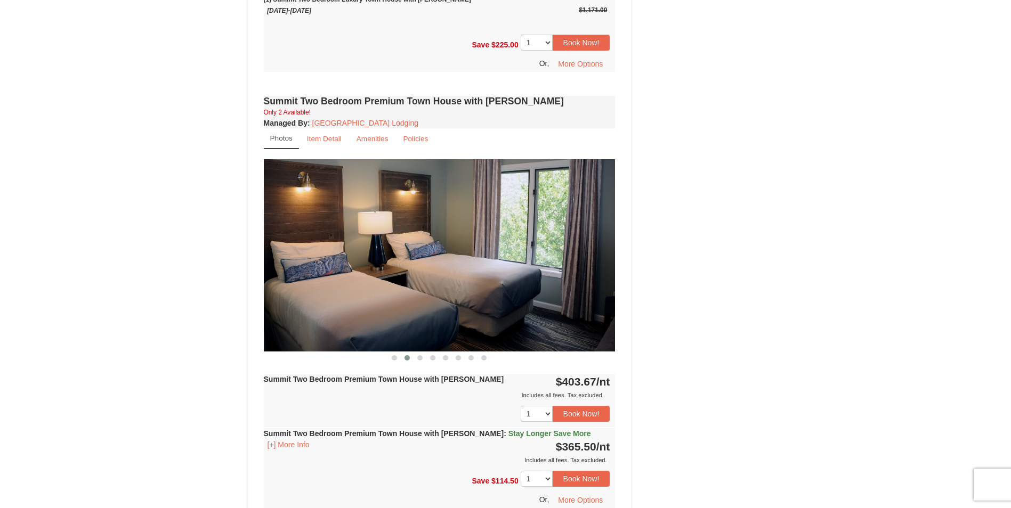
drag, startPoint x: 441, startPoint y: 289, endPoint x: 296, endPoint y: 330, distance: 150.7
click at [296, 330] on img at bounding box center [440, 255] width 352 height 192
drag, startPoint x: 450, startPoint y: 240, endPoint x: 257, endPoint y: 251, distance: 193.2
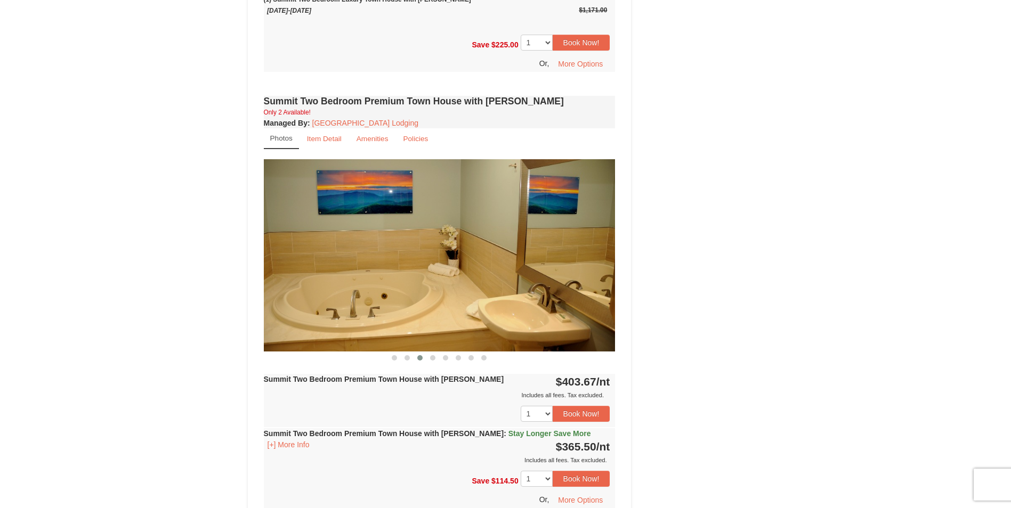
drag, startPoint x: 408, startPoint y: 247, endPoint x: 236, endPoint y: 266, distance: 173.1
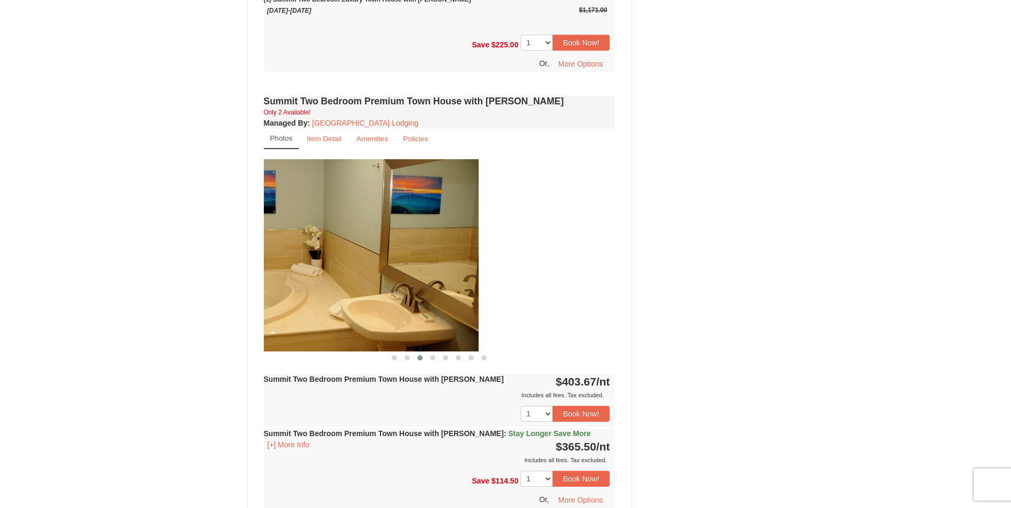
drag, startPoint x: 527, startPoint y: 305, endPoint x: 464, endPoint y: 313, distance: 64.0
click at [391, 304] on img at bounding box center [303, 255] width 352 height 192
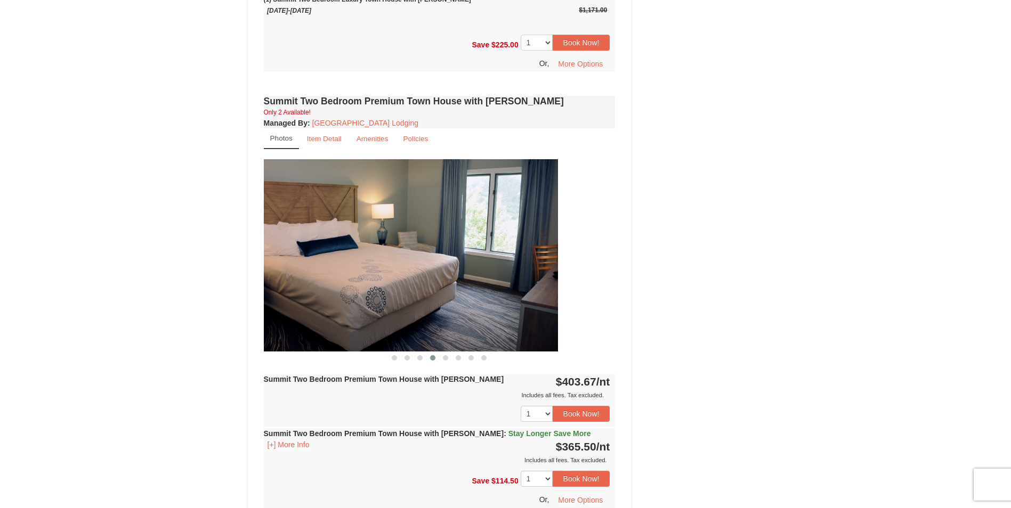
drag, startPoint x: 482, startPoint y: 299, endPoint x: 422, endPoint y: 308, distance: 60.3
click at [420, 308] on img at bounding box center [382, 255] width 352 height 192
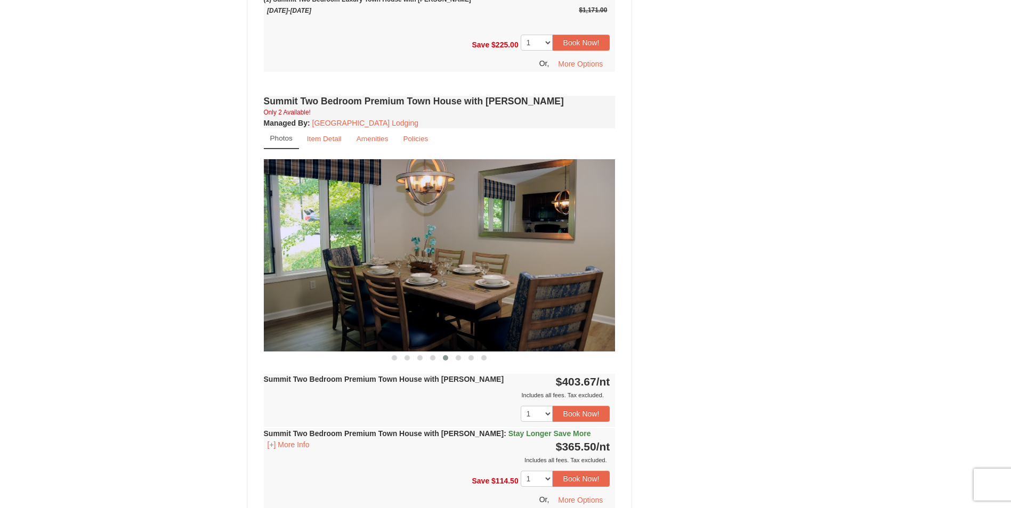
drag, startPoint x: 561, startPoint y: 316, endPoint x: 405, endPoint y: 296, distance: 156.8
click at [373, 301] on img at bounding box center [440, 255] width 352 height 192
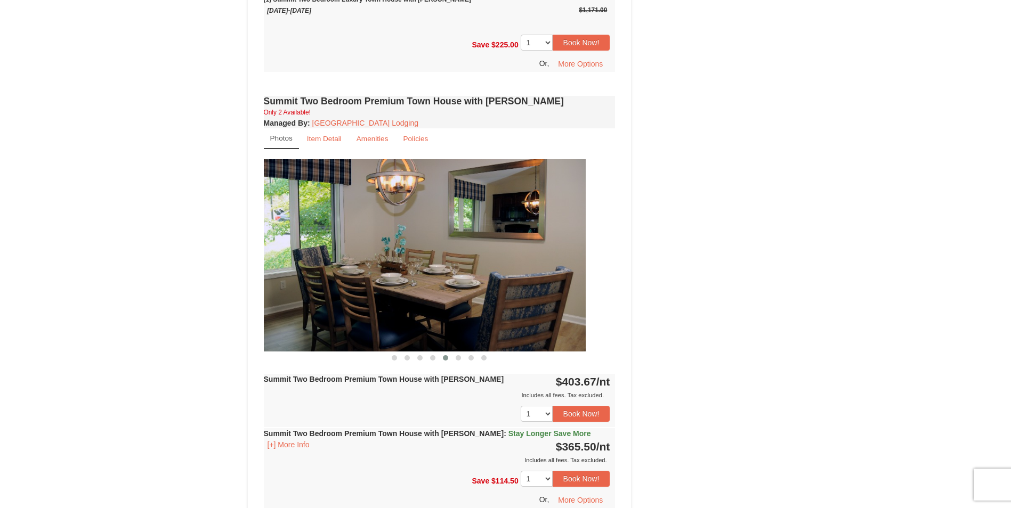
drag, startPoint x: 431, startPoint y: 274, endPoint x: 436, endPoint y: 251, distance: 23.0
click at [382, 271] on img at bounding box center [410, 255] width 352 height 192
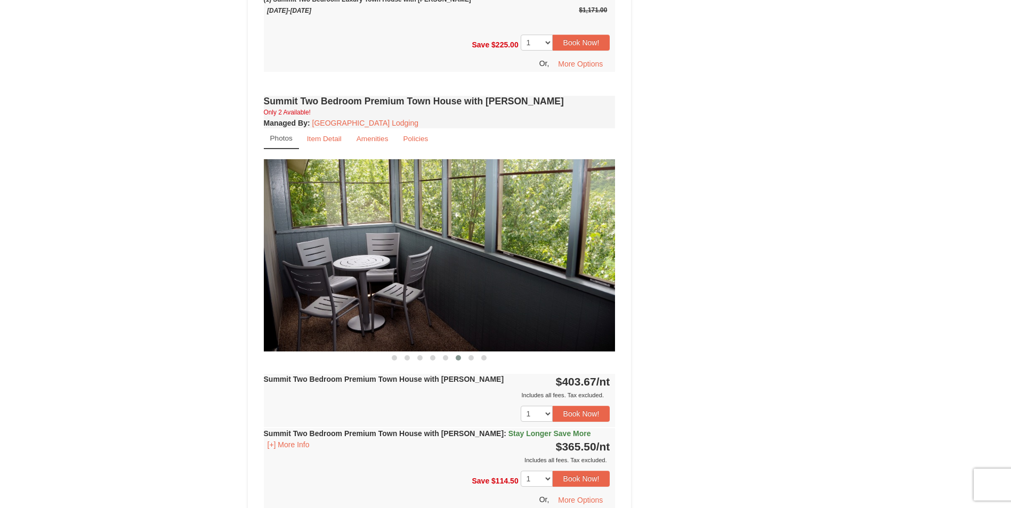
drag, startPoint x: 466, startPoint y: 210, endPoint x: 334, endPoint y: 219, distance: 132.5
click at [334, 219] on img at bounding box center [440, 255] width 352 height 192
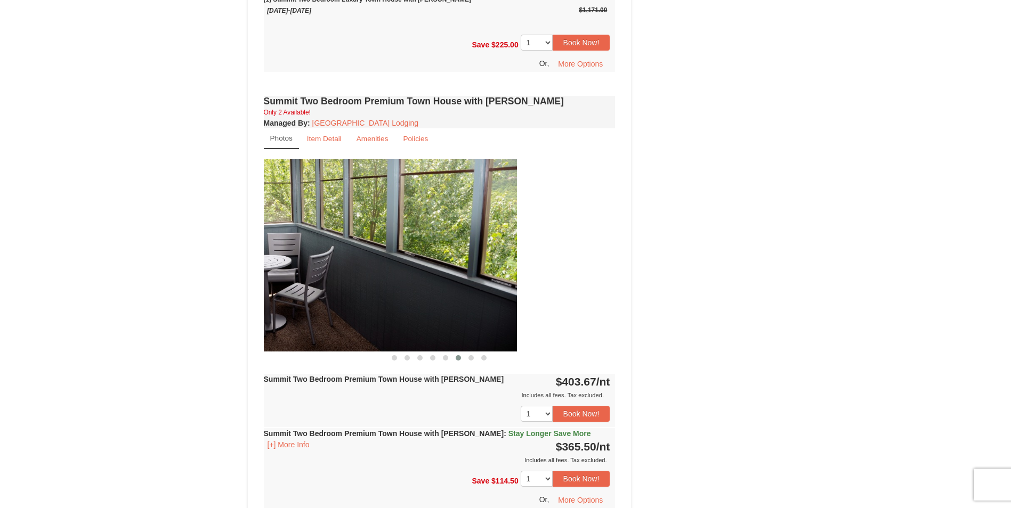
drag, startPoint x: 432, startPoint y: 222, endPoint x: 354, endPoint y: 221, distance: 78.3
click at [337, 224] on img at bounding box center [341, 255] width 352 height 192
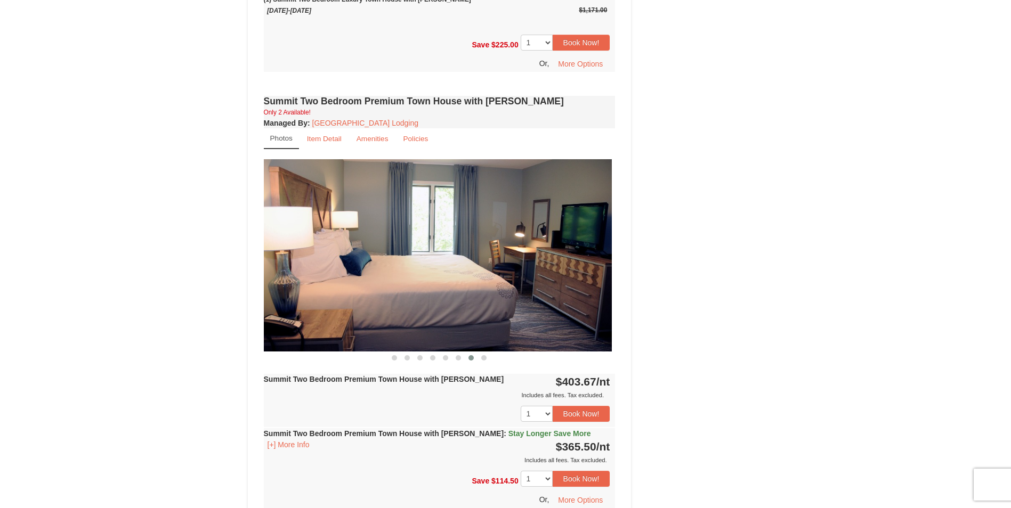
drag, startPoint x: 514, startPoint y: 222, endPoint x: 408, endPoint y: 225, distance: 106.1
click at [408, 225] on img at bounding box center [436, 255] width 352 height 192
